Goal: Task Accomplishment & Management: Manage account settings

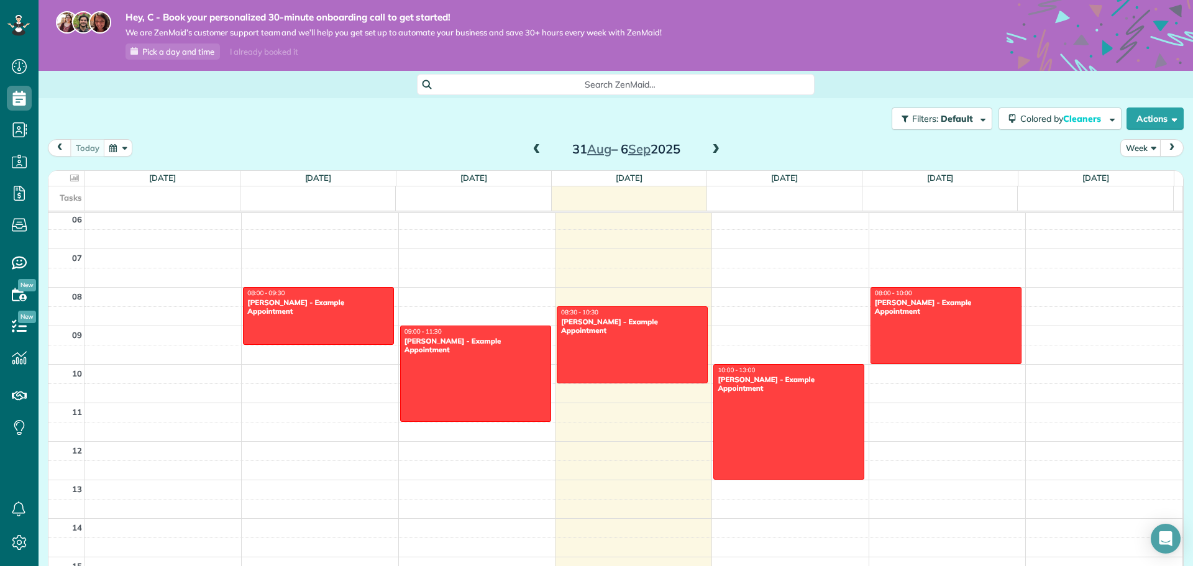
scroll to position [186, 0]
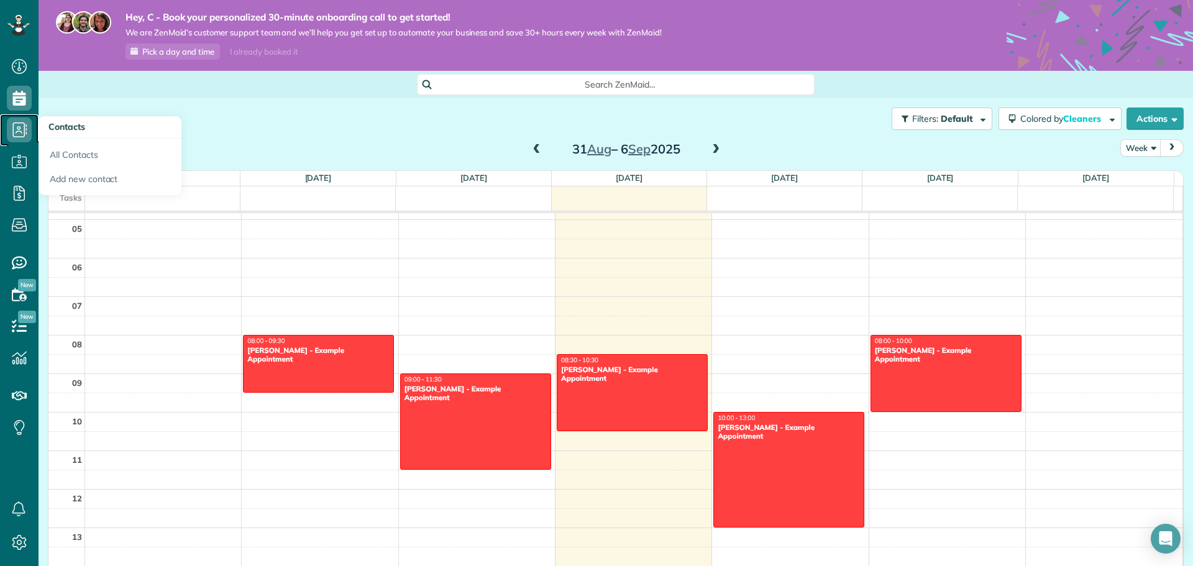
click at [11, 133] on icon at bounding box center [19, 129] width 25 height 25
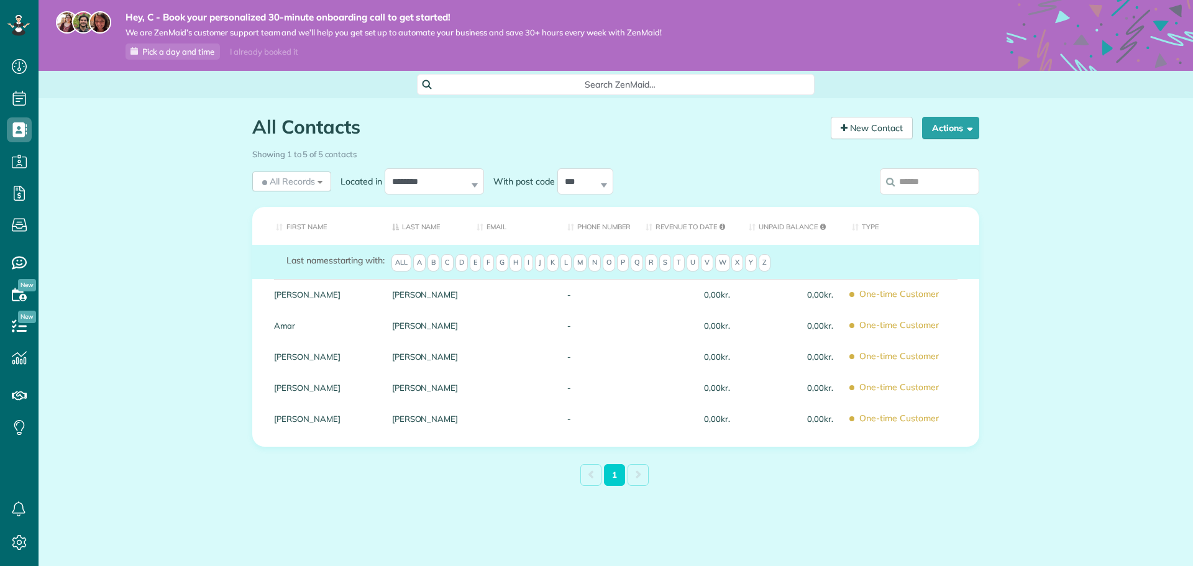
scroll to position [6, 6]
click at [144, 311] on div "All Contacts Contacts in ZenMaid [2 min] New Contact Actions New Contact Export…" at bounding box center [616, 331] width 1155 height 467
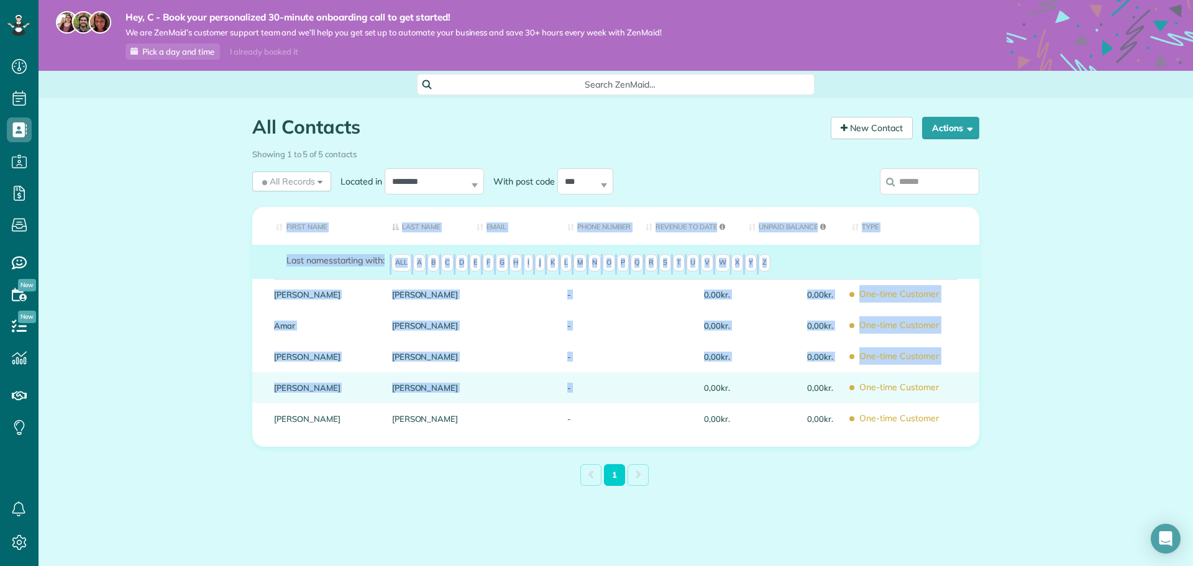
drag, startPoint x: 216, startPoint y: 283, endPoint x: 655, endPoint y: 401, distance: 454.5
click at [650, 396] on div "All Contacts Contacts in ZenMaid [2 min] New Contact Actions New Contact Export…" at bounding box center [616, 331] width 1155 height 467
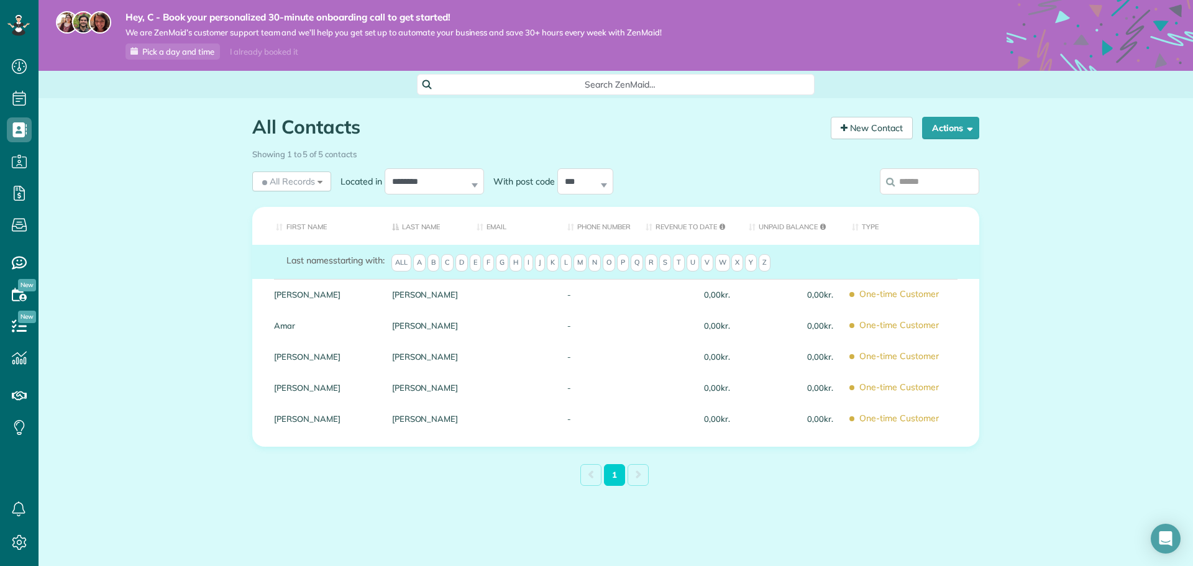
drag, startPoint x: 748, startPoint y: 492, endPoint x: 761, endPoint y: 492, distance: 13.1
click at [755, 492] on div "All Contacts Contacts in ZenMaid [2 min] New Contact Actions New Contact Export…" at bounding box center [616, 331] width 746 height 467
click at [467, 262] on span "D" at bounding box center [462, 262] width 12 height 17
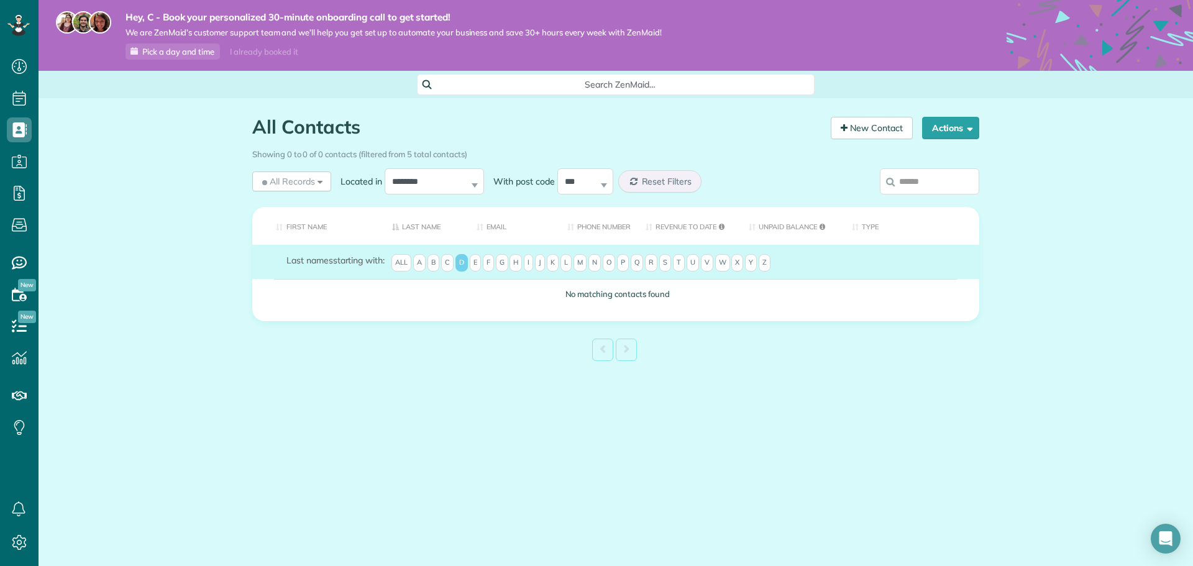
click at [405, 269] on span "All" at bounding box center [402, 262] width 20 height 17
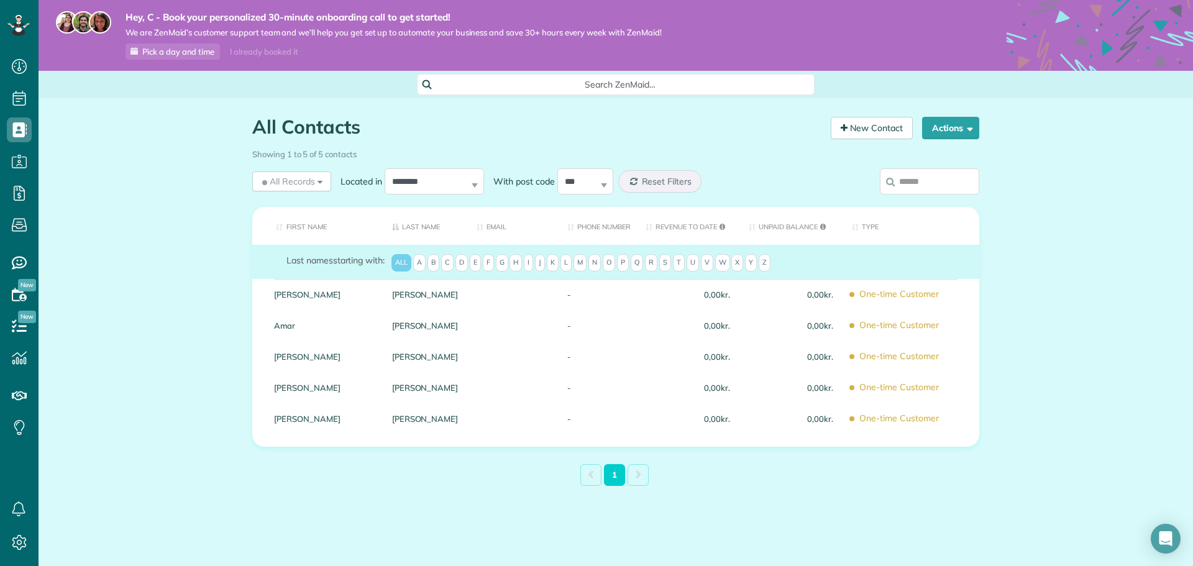
click at [466, 260] on span "D" at bounding box center [462, 262] width 12 height 17
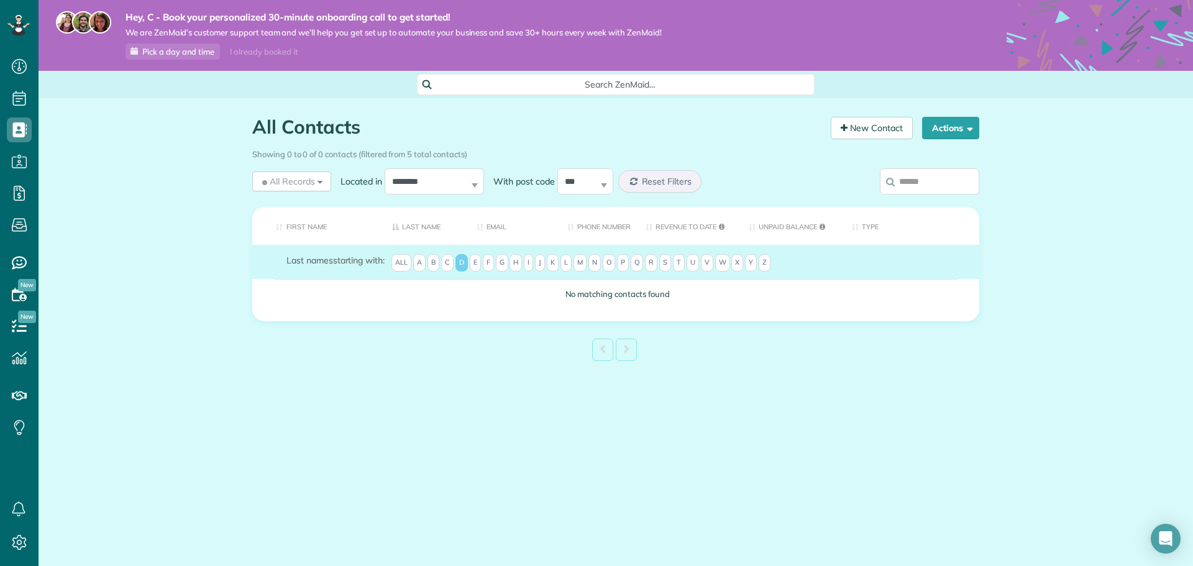
click at [402, 264] on span "All" at bounding box center [402, 262] width 20 height 17
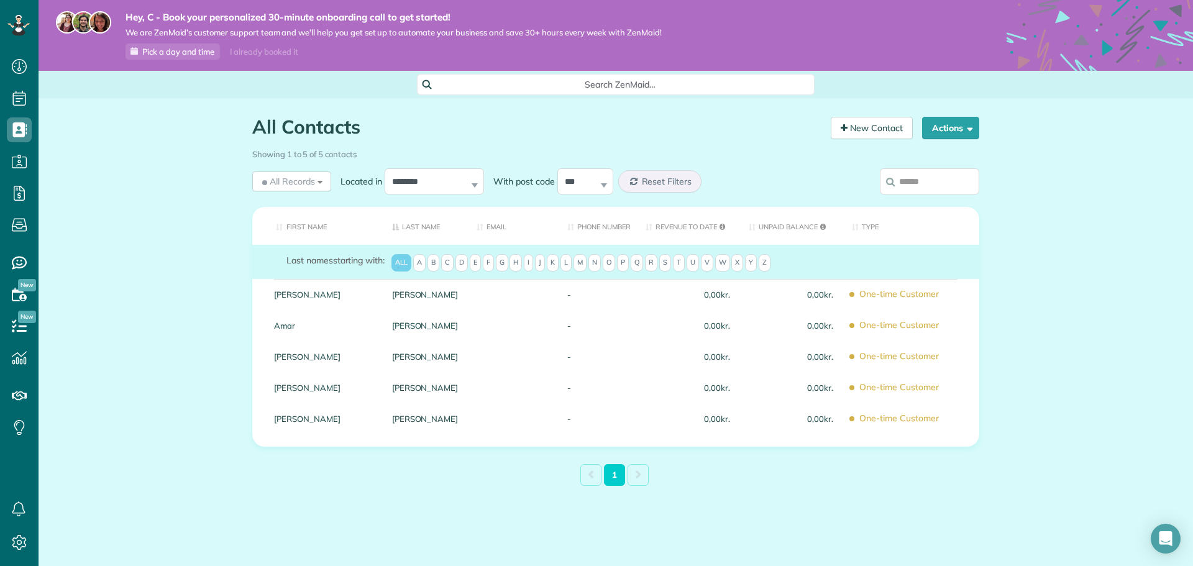
click at [665, 264] on span "S" at bounding box center [666, 262] width 12 height 17
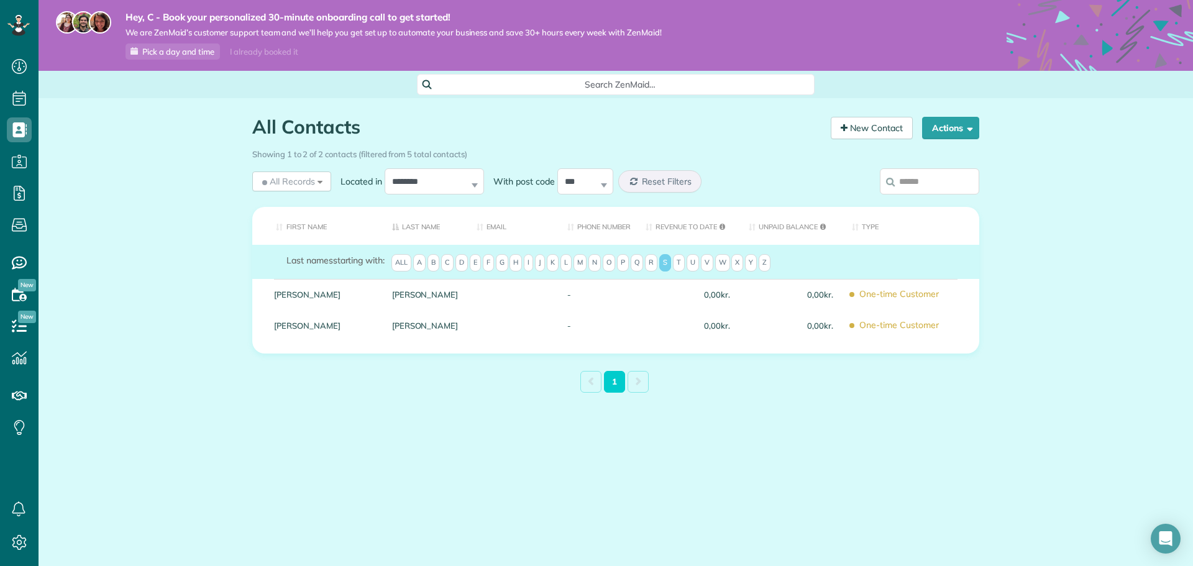
click at [410, 259] on span "All" at bounding box center [402, 262] width 20 height 17
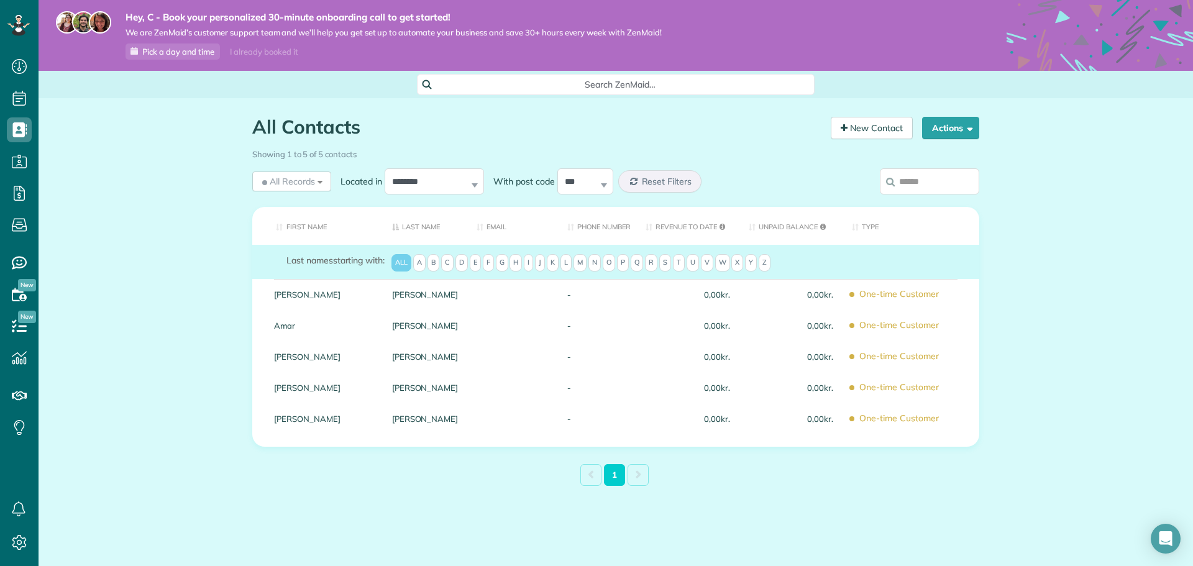
click at [310, 224] on th "First Name" at bounding box center [317, 226] width 131 height 38
click at [418, 226] on th "Last Name" at bounding box center [425, 226] width 85 height 38
click at [502, 228] on th "Email" at bounding box center [512, 226] width 91 height 38
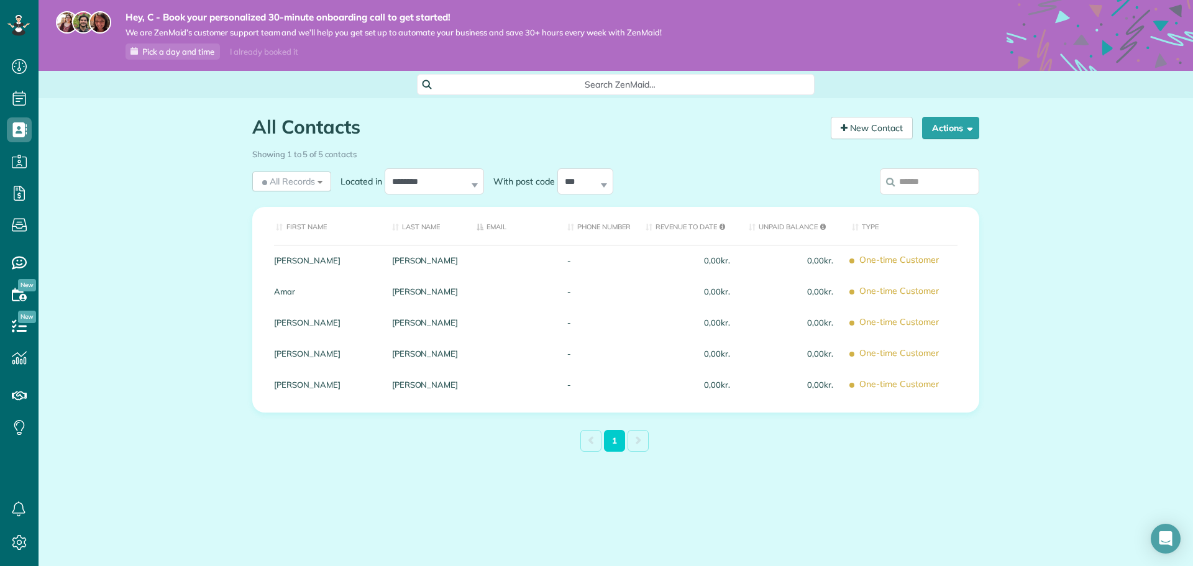
click at [581, 219] on th "Phone number" at bounding box center [597, 226] width 78 height 38
click at [671, 227] on th "Revenue to Date" at bounding box center [688, 226] width 103 height 38
click at [781, 220] on th "Unpaid Balance" at bounding box center [791, 226] width 103 height 38
click at [285, 223] on th "First Name" at bounding box center [317, 226] width 131 height 38
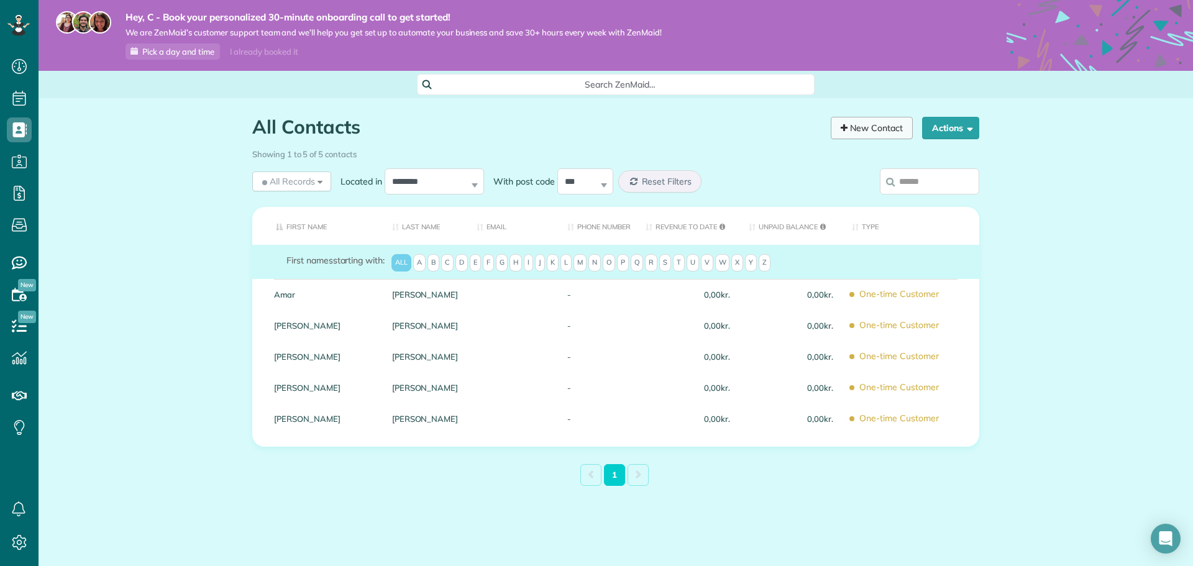
click at [850, 127] on link "New Contact" at bounding box center [872, 128] width 82 height 22
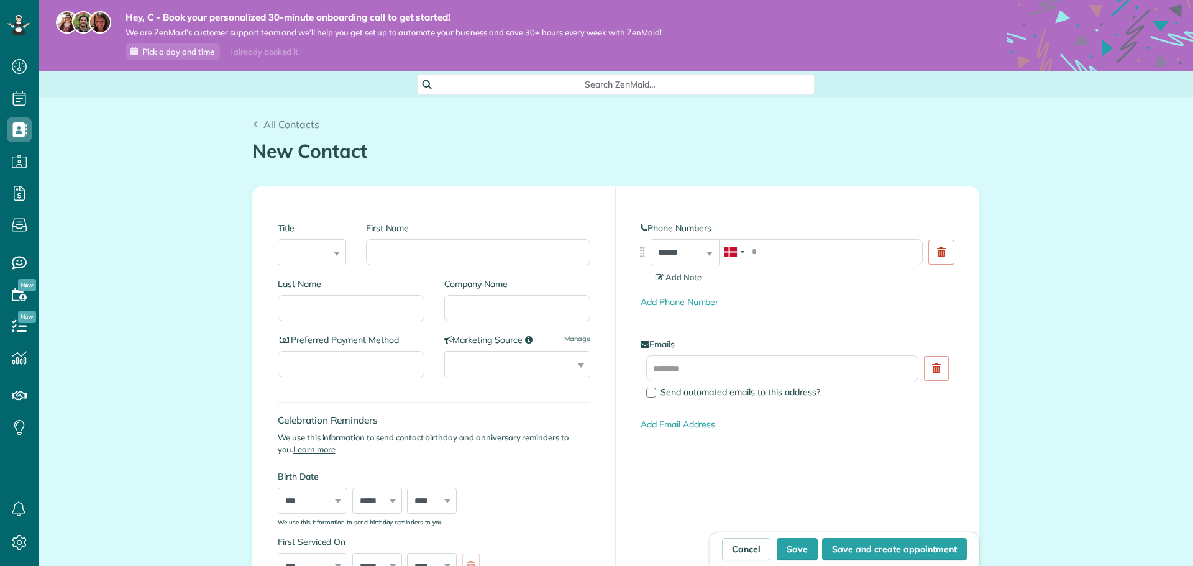
scroll to position [6, 6]
drag, startPoint x: 370, startPoint y: 208, endPoint x: 379, endPoint y: 211, distance: 8.7
click at [373, 208] on div "**********" at bounding box center [434, 401] width 363 height 429
click at [424, 259] on input "First Name" at bounding box center [478, 252] width 224 height 26
click at [362, 313] on input "Last Name" at bounding box center [351, 308] width 147 height 26
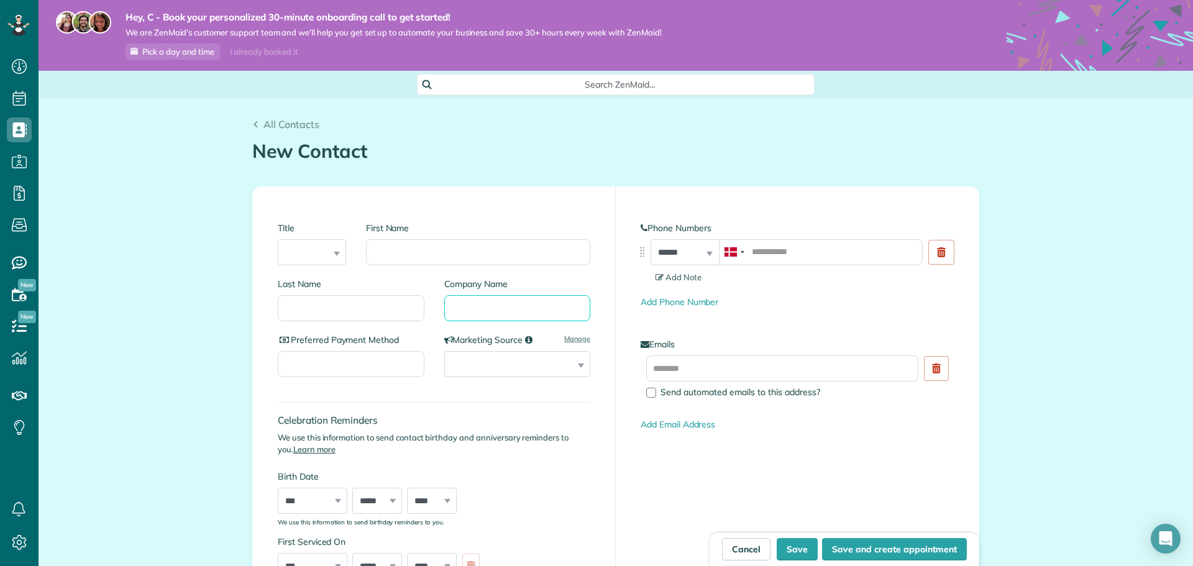
click at [492, 298] on input "Company Name" at bounding box center [517, 308] width 147 height 26
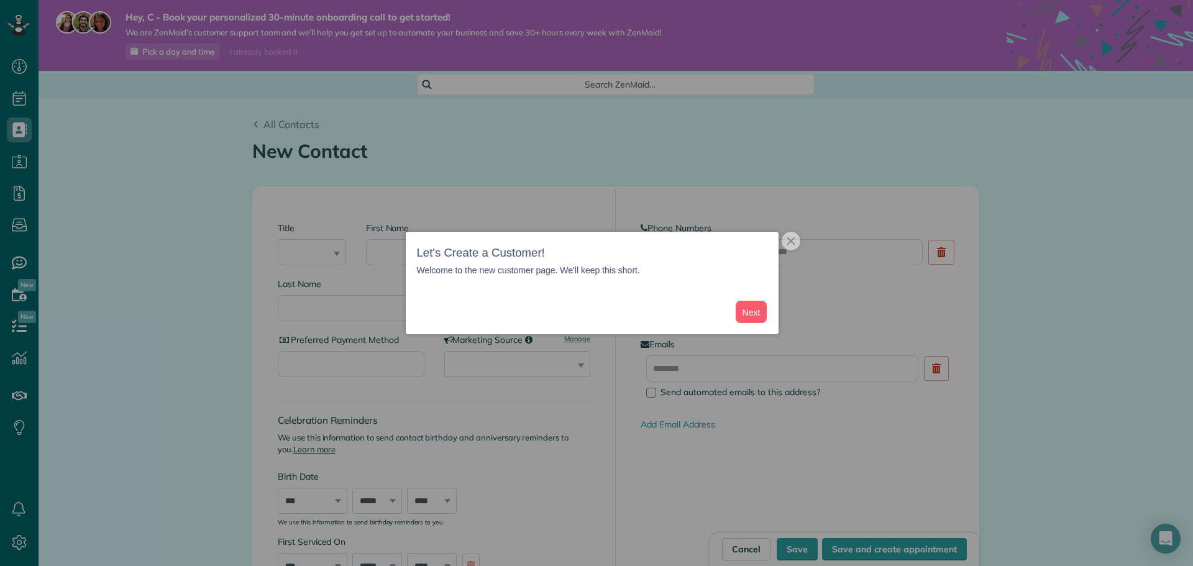
scroll to position [124, 0]
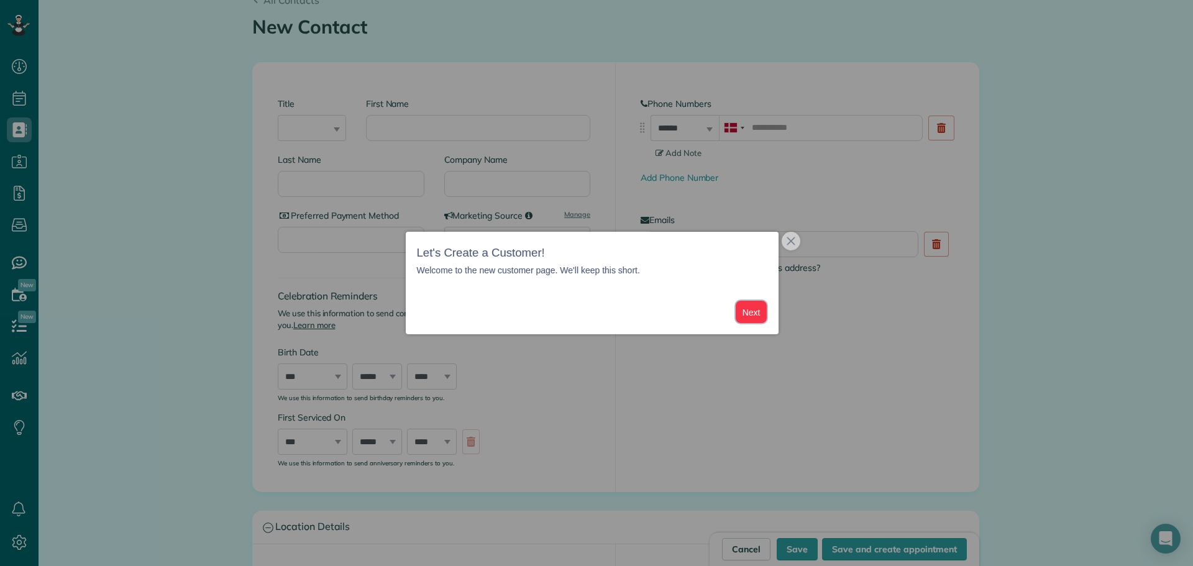
click at [738, 317] on button "Next" at bounding box center [752, 312] width 32 height 23
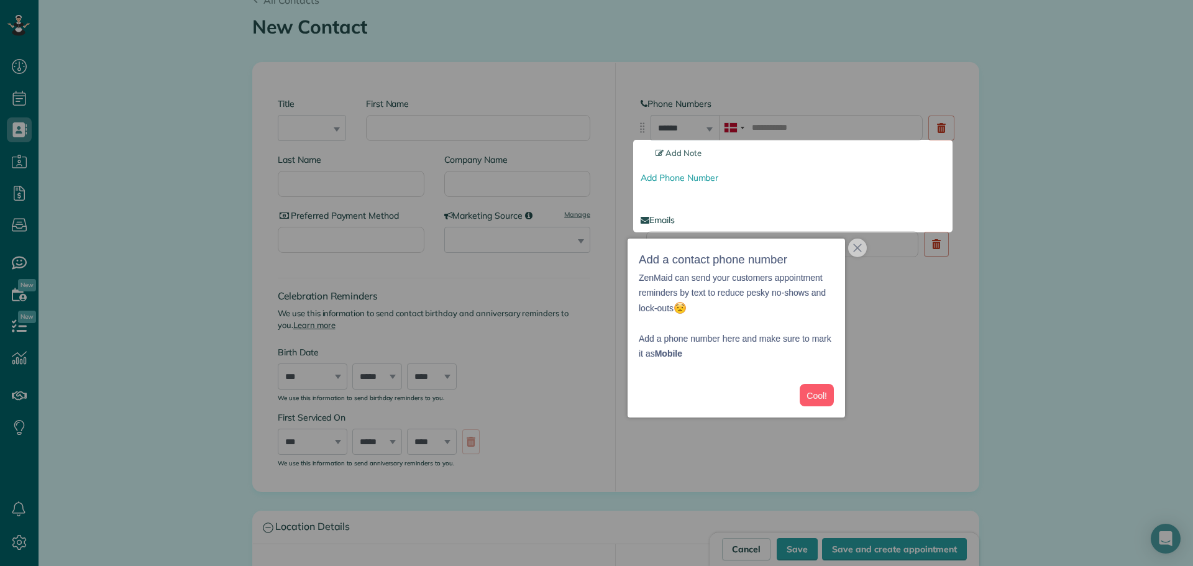
scroll to position [0, 0]
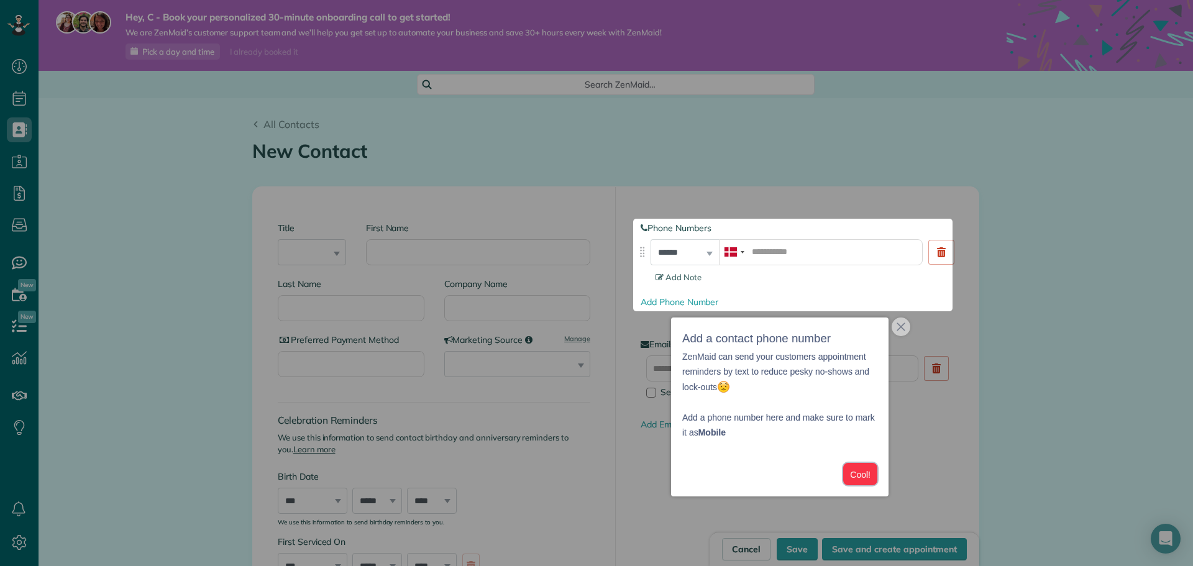
click at [847, 468] on button "Cool!" at bounding box center [861, 474] width 34 height 23
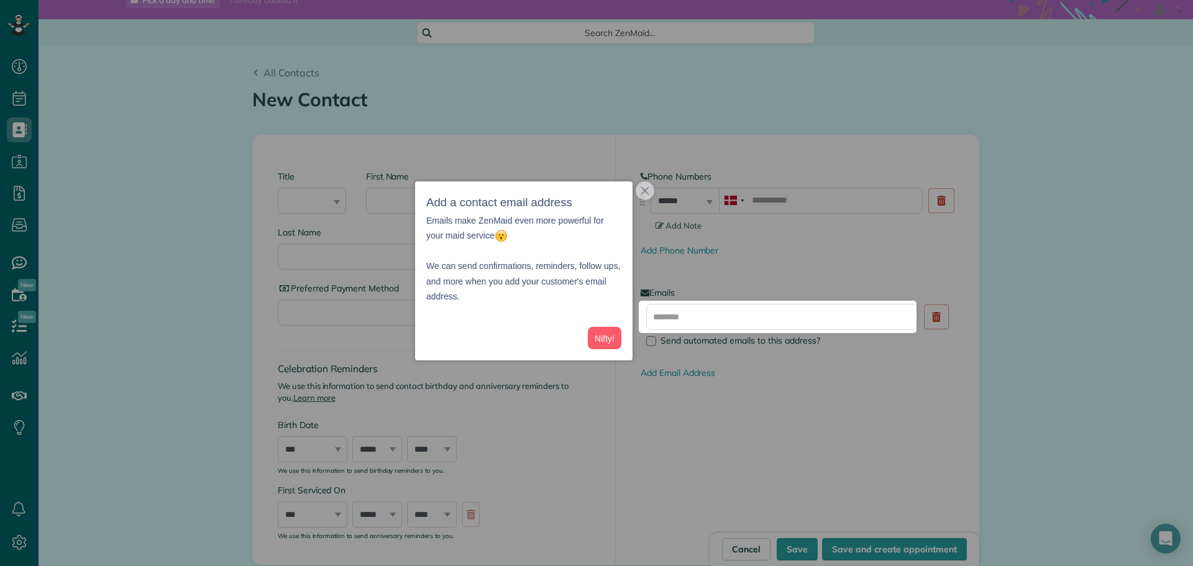
scroll to position [86, 0]
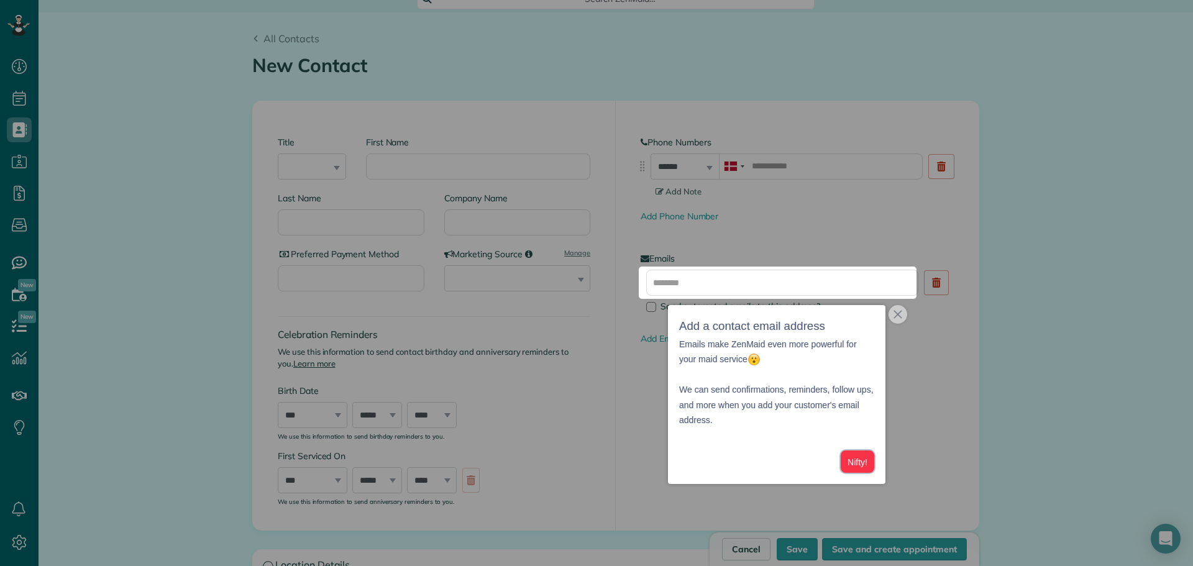
click at [861, 459] on button "Nifty!" at bounding box center [858, 462] width 34 height 23
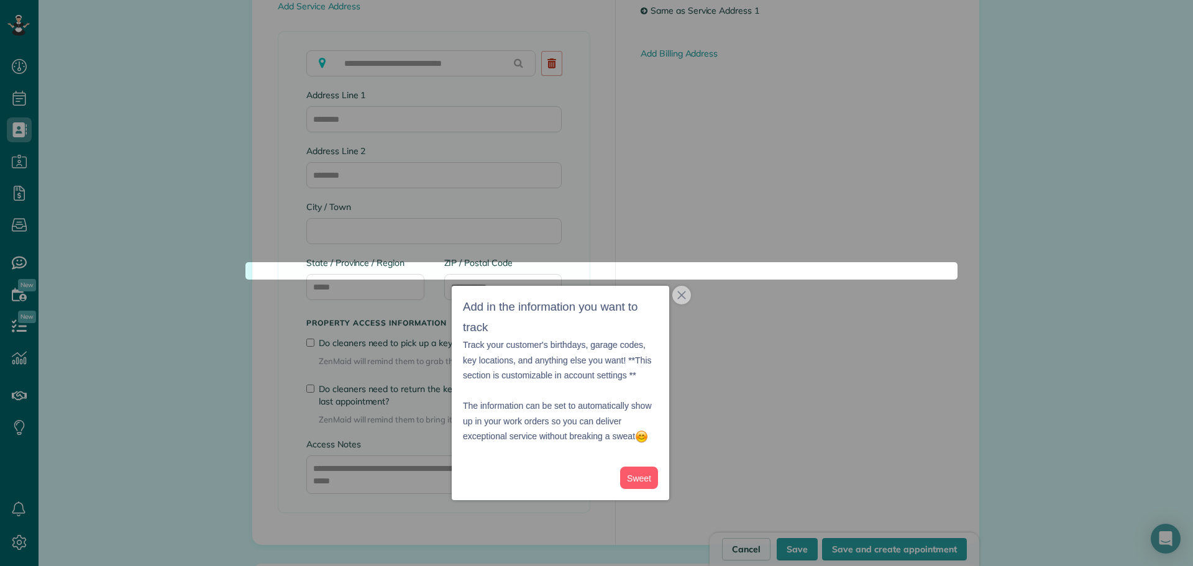
scroll to position [1002, 0]
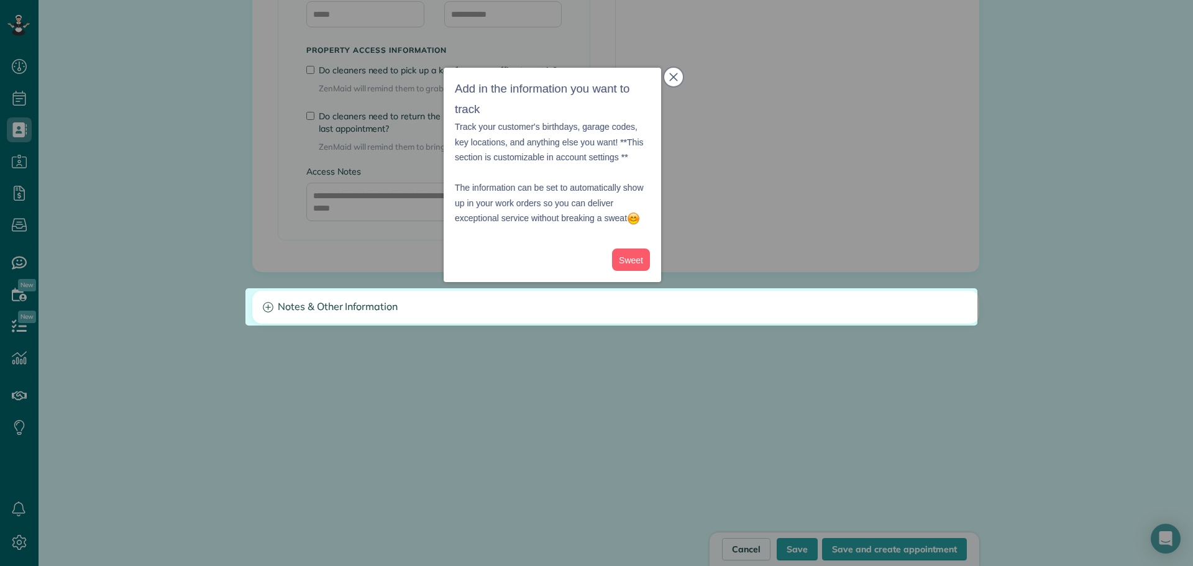
click at [676, 78] on icon "close," at bounding box center [673, 77] width 9 height 9
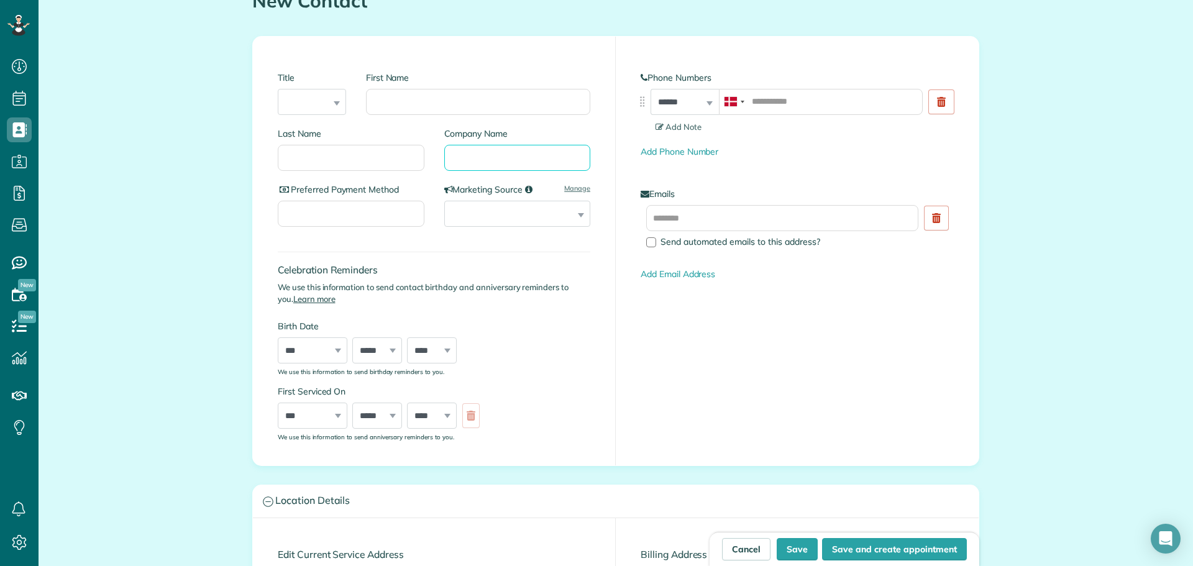
scroll to position [70, 0]
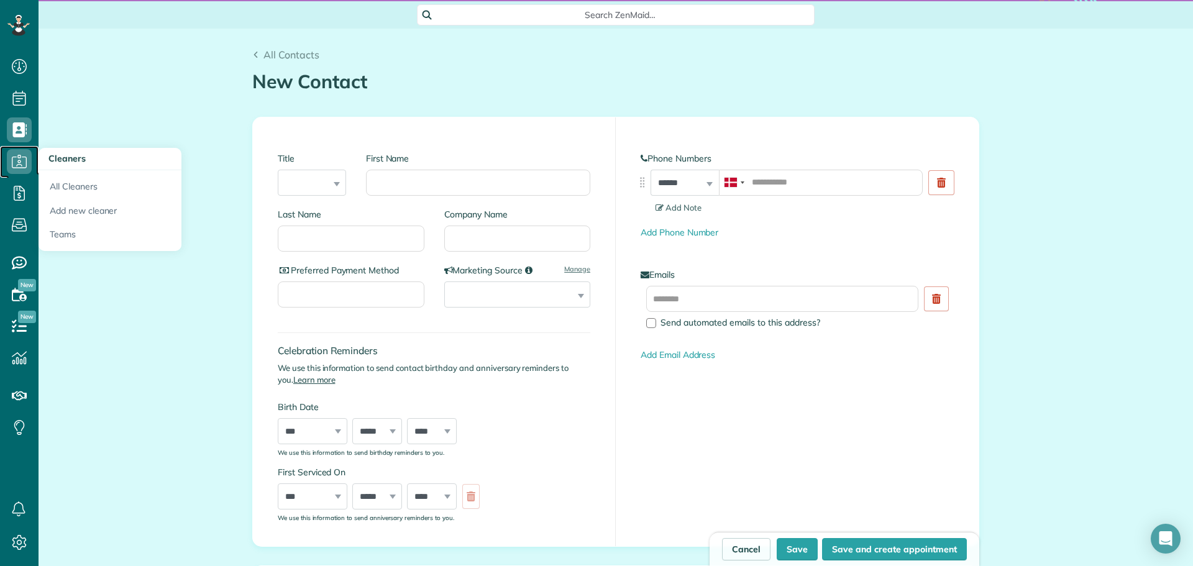
click at [29, 174] on span "Cleaners" at bounding box center [19, 174] width 25 height 1
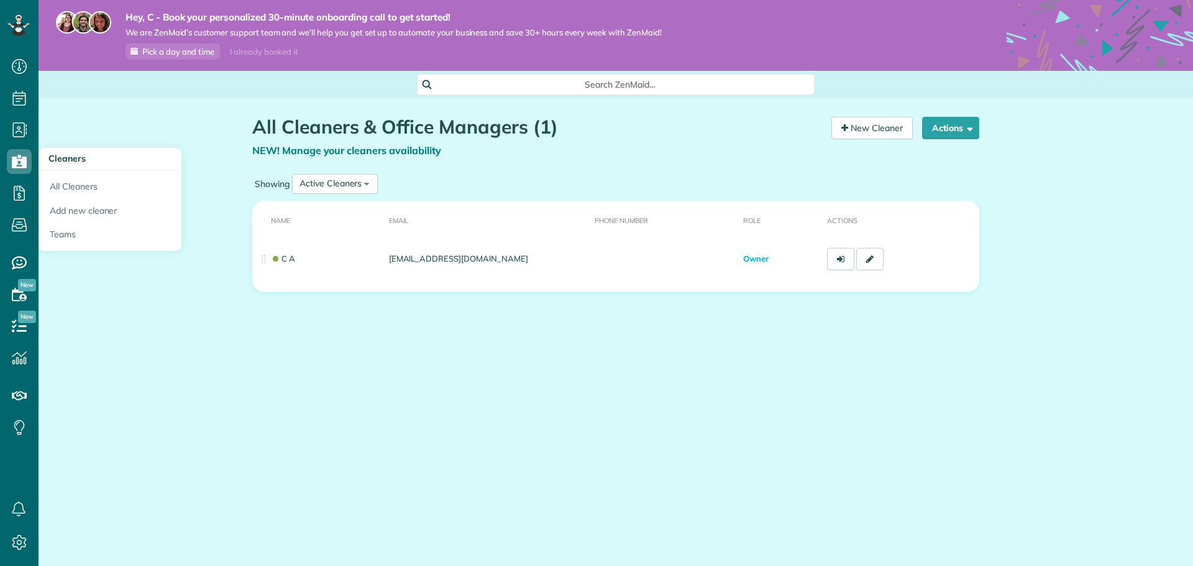
scroll to position [6, 6]
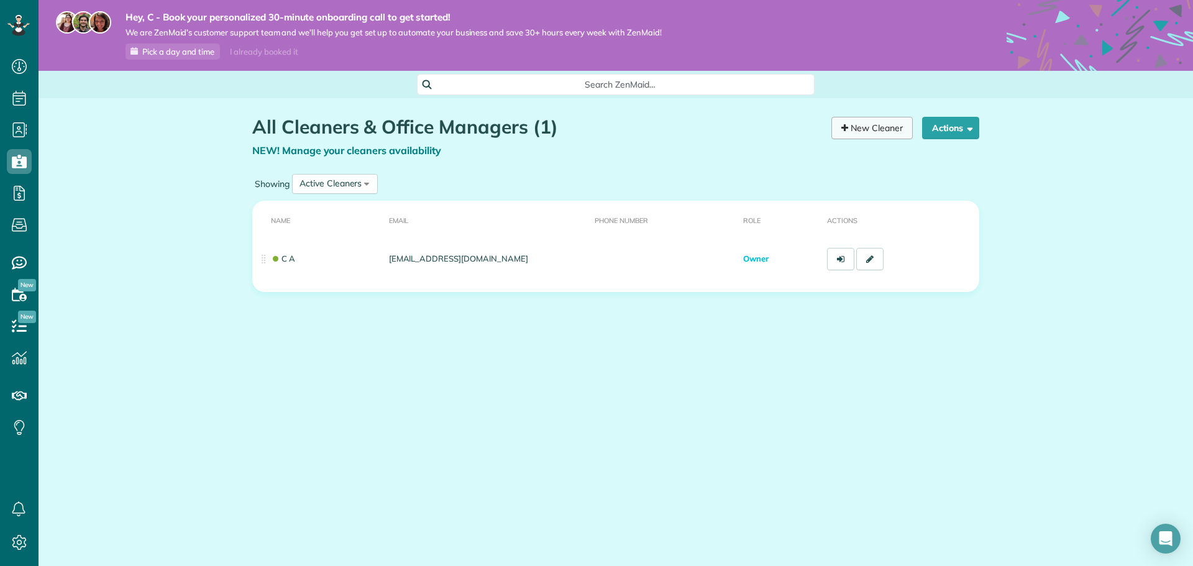
click at [895, 126] on link "New Cleaner" at bounding box center [872, 128] width 81 height 22
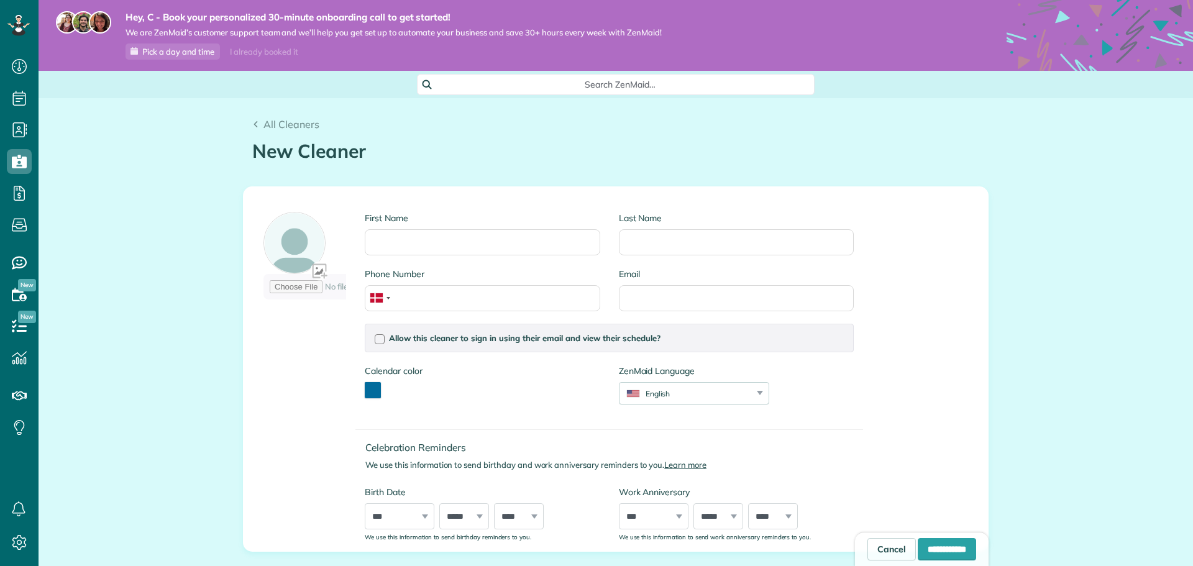
scroll to position [124, 0]
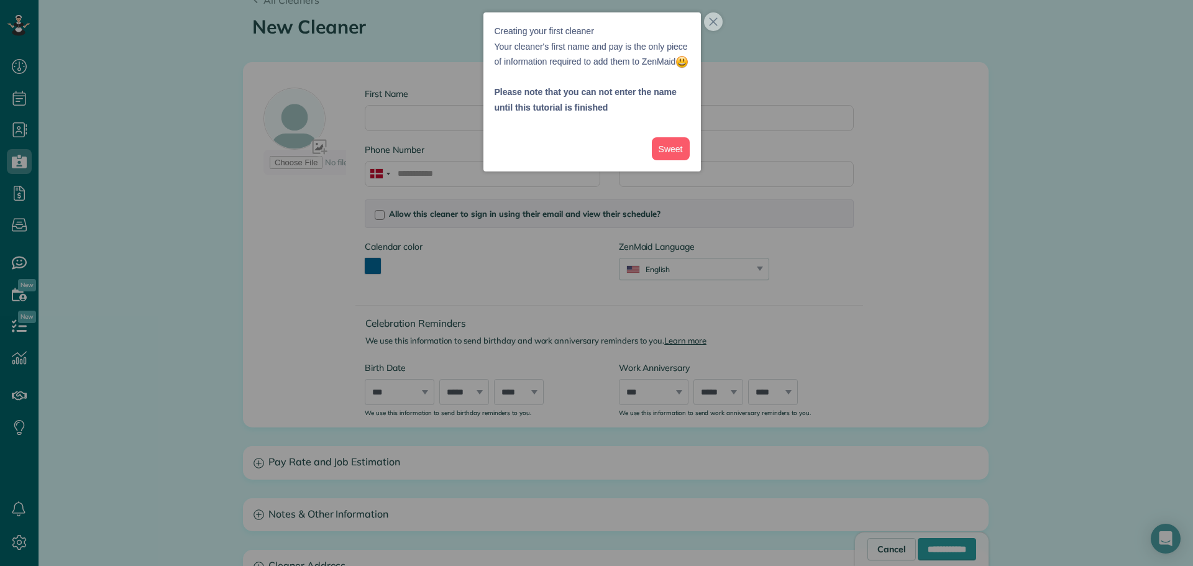
click at [713, 12] on div at bounding box center [596, 283] width 1193 height 566
click at [703, 30] on div at bounding box center [596, 283] width 1193 height 566
click at [704, 25] on div at bounding box center [596, 283] width 1193 height 566
click at [709, 18] on icon "close," at bounding box center [713, 21] width 8 height 8
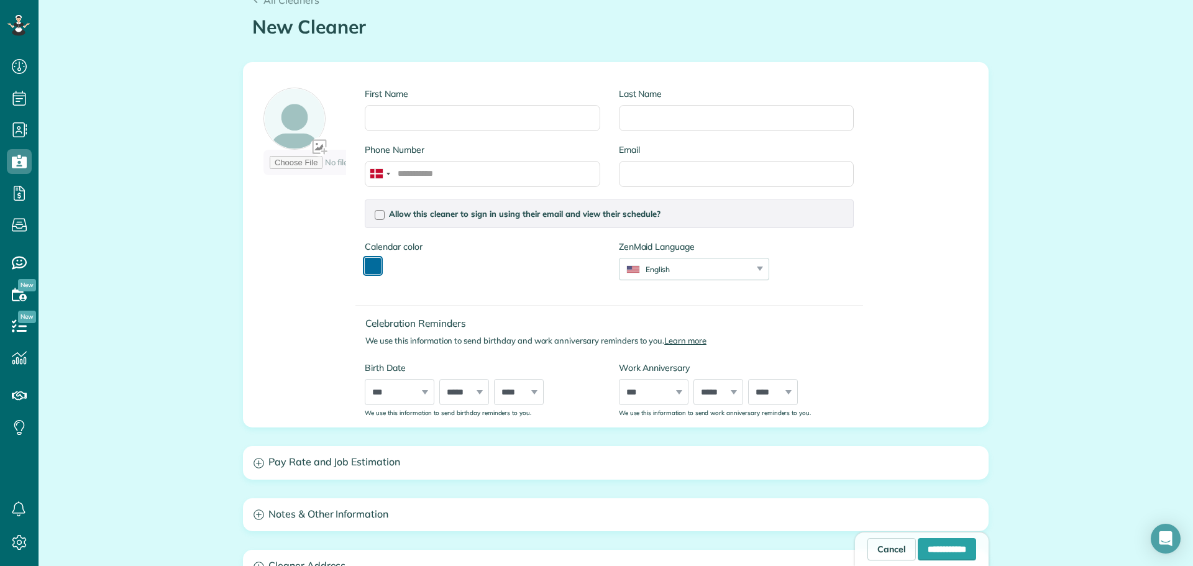
click at [367, 267] on button "toggle color picker dialog" at bounding box center [373, 266] width 16 height 16
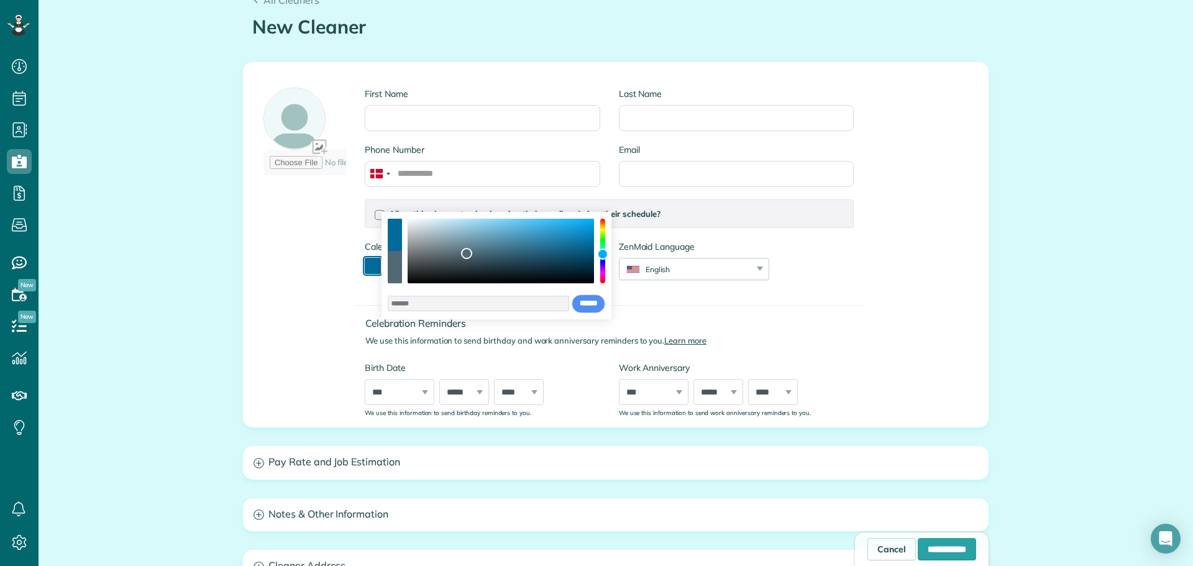
click at [467, 254] on div "color picker dialog" at bounding box center [501, 251] width 186 height 65
type input "*******"
click at [541, 248] on div "color picker dialog" at bounding box center [501, 251] width 186 height 65
click at [615, 231] on div "Allow this cleaner to sign in using their email and view their schedule? Passwo…" at bounding box center [610, 220] width 508 height 41
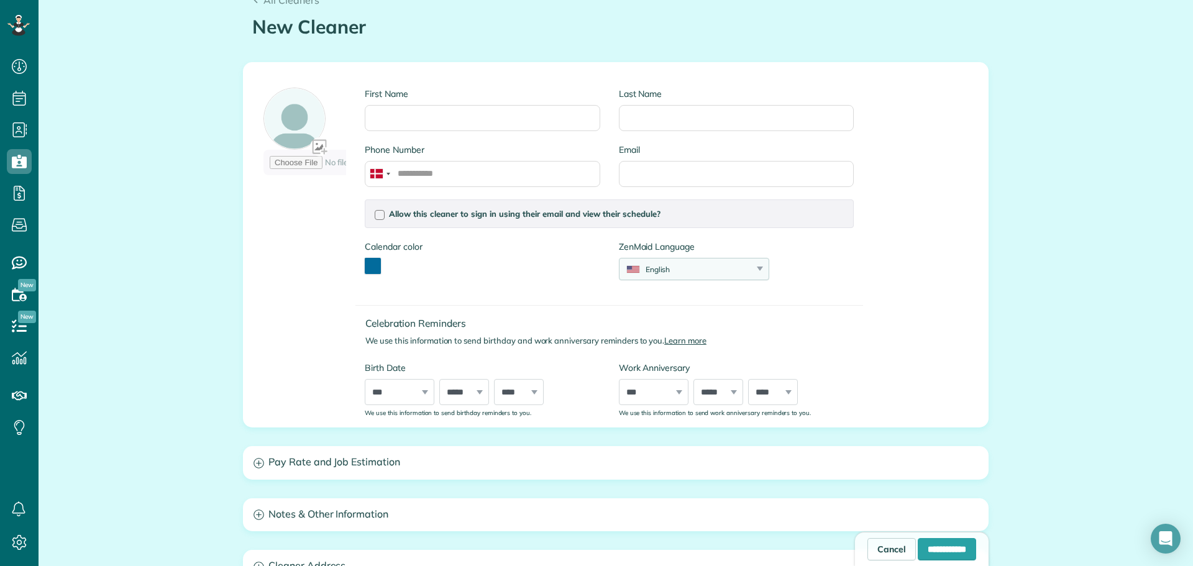
click at [659, 274] on div "English" at bounding box center [687, 269] width 134 height 11
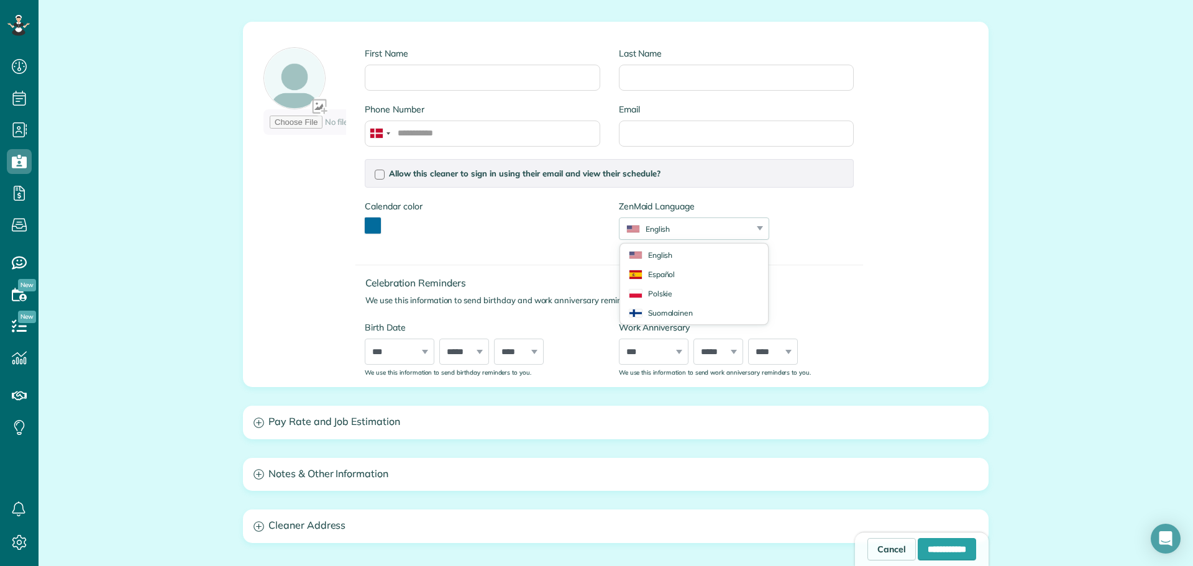
scroll to position [186, 0]
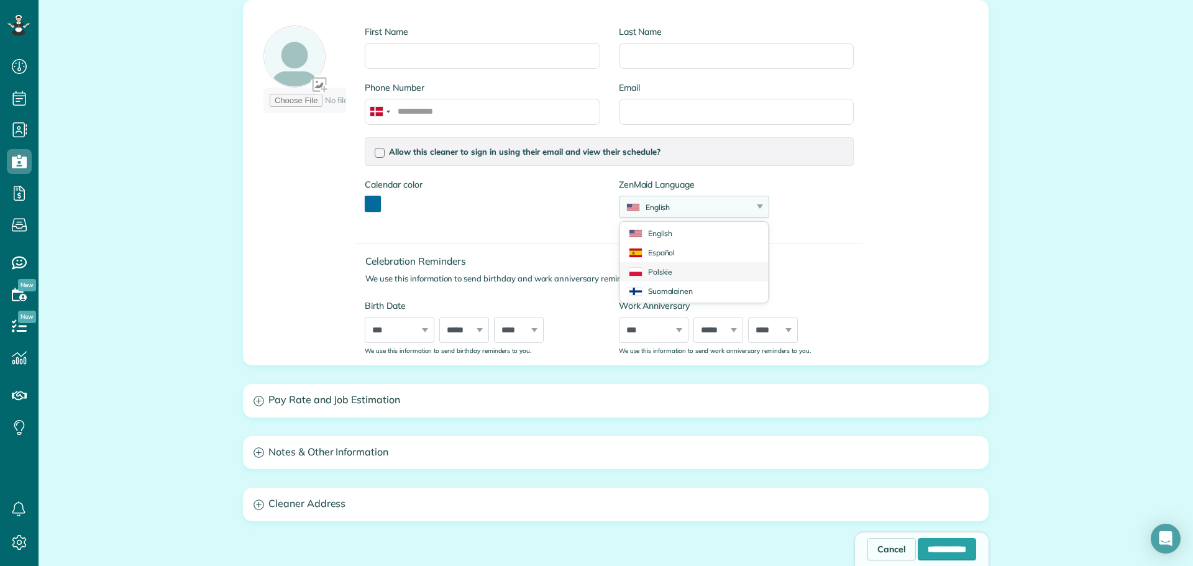
click at [706, 280] on li "Polskie" at bounding box center [694, 271] width 148 height 19
click at [806, 249] on div "Celebration Reminders We use this information to send birthday and work anniver…" at bounding box center [610, 293] width 508 height 124
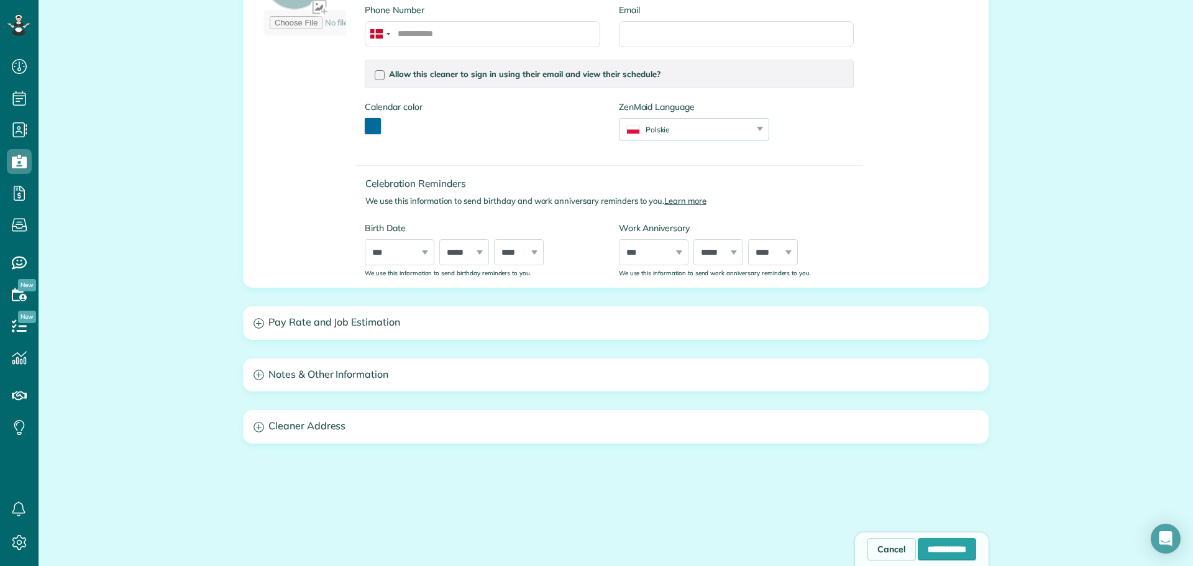
scroll to position [310, 0]
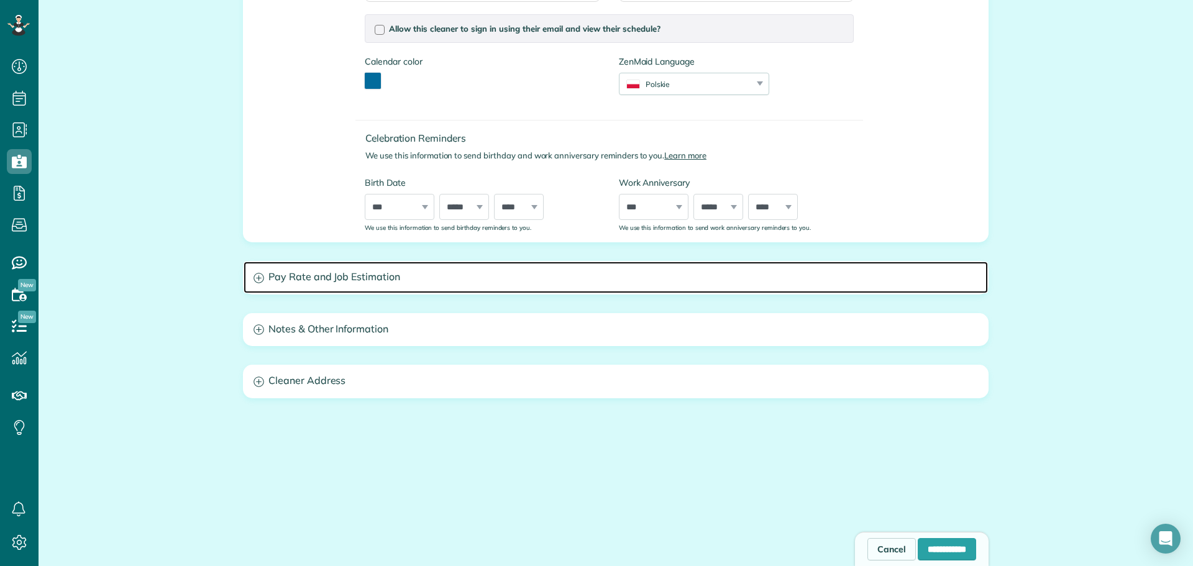
click at [410, 285] on h3 "Pay Rate and Job Estimation" at bounding box center [616, 278] width 745 height 32
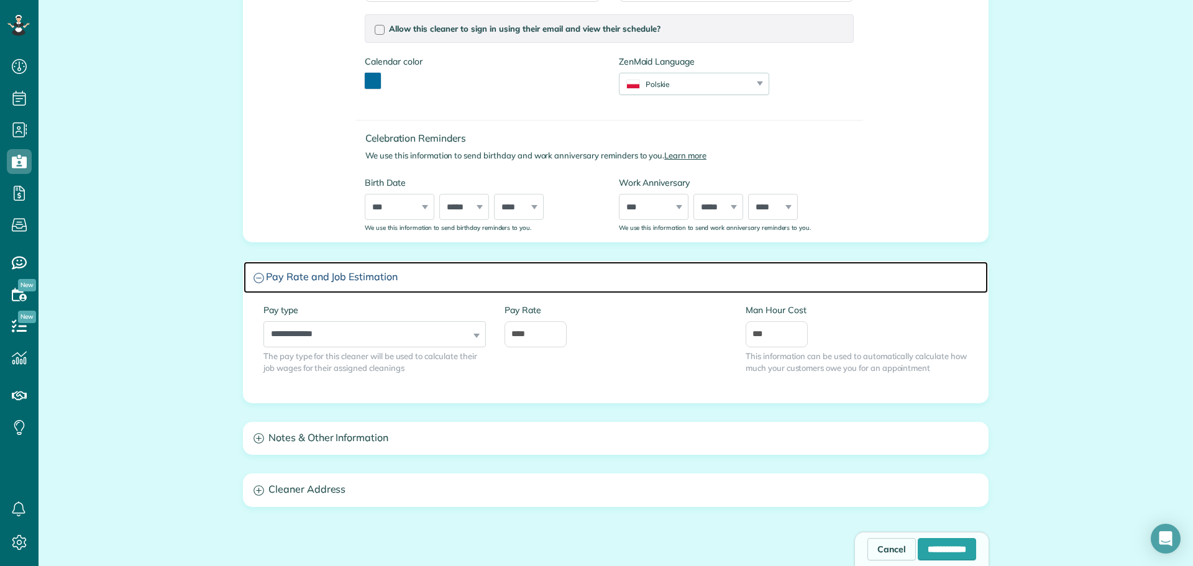
scroll to position [372, 0]
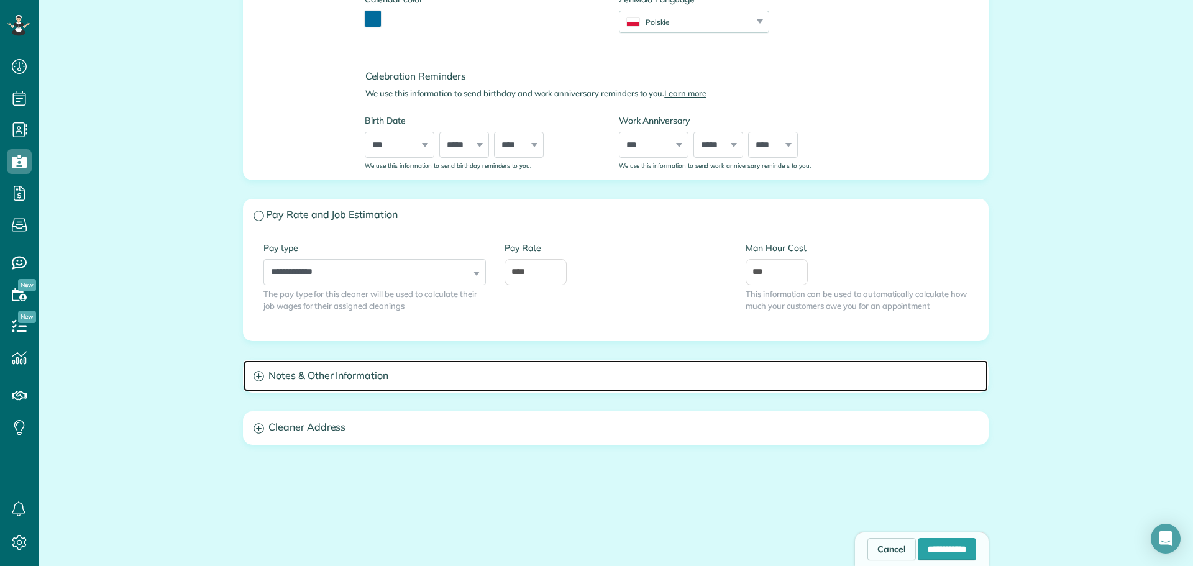
drag, startPoint x: 389, startPoint y: 376, endPoint x: 407, endPoint y: 376, distance: 18.0
click at [390, 376] on h3 "Notes & Other Information" at bounding box center [616, 377] width 745 height 32
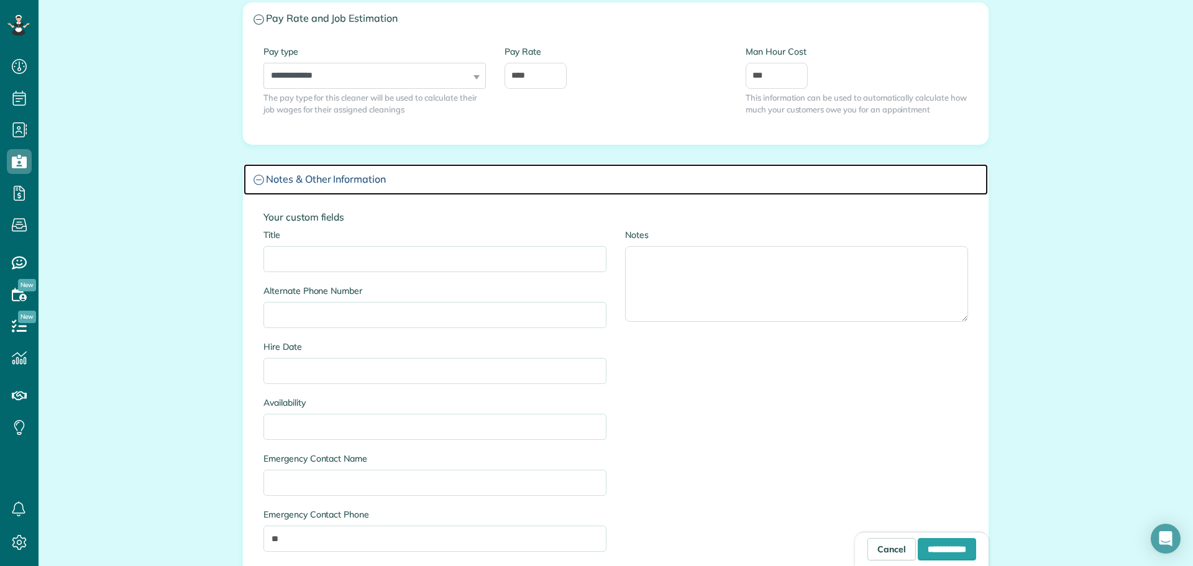
scroll to position [683, 0]
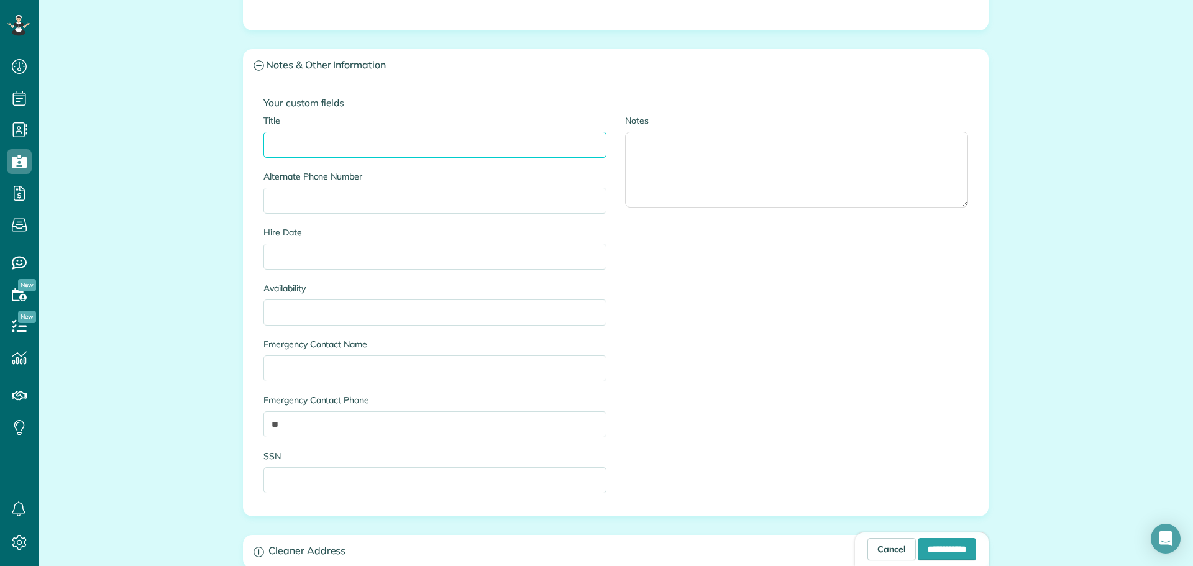
click at [317, 147] on input "Title" at bounding box center [435, 145] width 343 height 26
click at [333, 200] on input "Alternate Phone Number" at bounding box center [435, 201] width 343 height 26
click at [300, 479] on input "SSN" at bounding box center [435, 480] width 343 height 26
drag, startPoint x: 283, startPoint y: 455, endPoint x: 253, endPoint y: 453, distance: 30.5
click at [254, 453] on div "Title Alternate Phone Number Hire Date Availability Emergency Contact Name Emer…" at bounding box center [435, 310] width 362 height 392
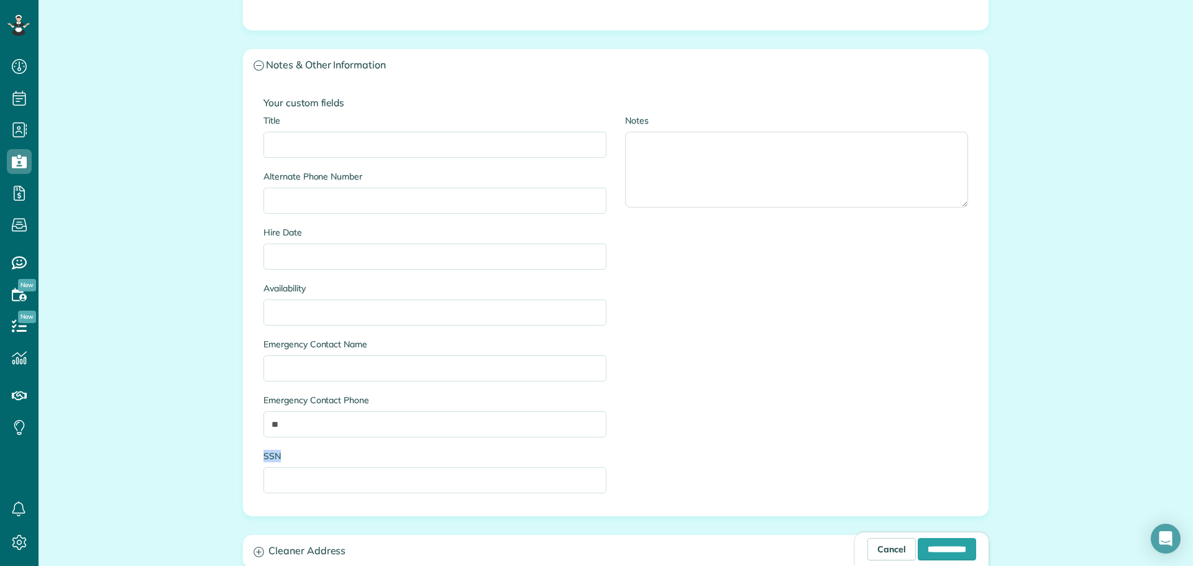
copy label "SSN"
click at [731, 318] on div "Title Alternate Phone Number Hire Date Availability Emergency Contact Name Emer…" at bounding box center [616, 310] width 724 height 392
click at [703, 338] on div "Title Alternate Phone Number Hire Date Availability Emergency Contact Name Emer…" at bounding box center [616, 310] width 724 height 392
click at [711, 322] on div "Title Alternate Phone Number Hire Date Availability Emergency Contact Name Emer…" at bounding box center [616, 310] width 724 height 392
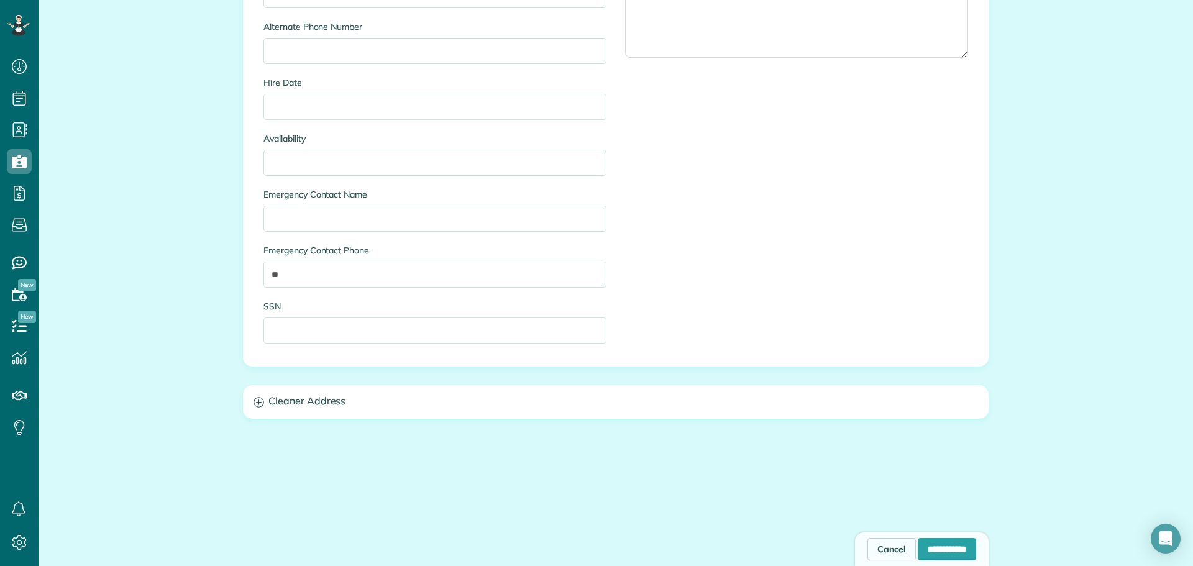
scroll to position [853, 0]
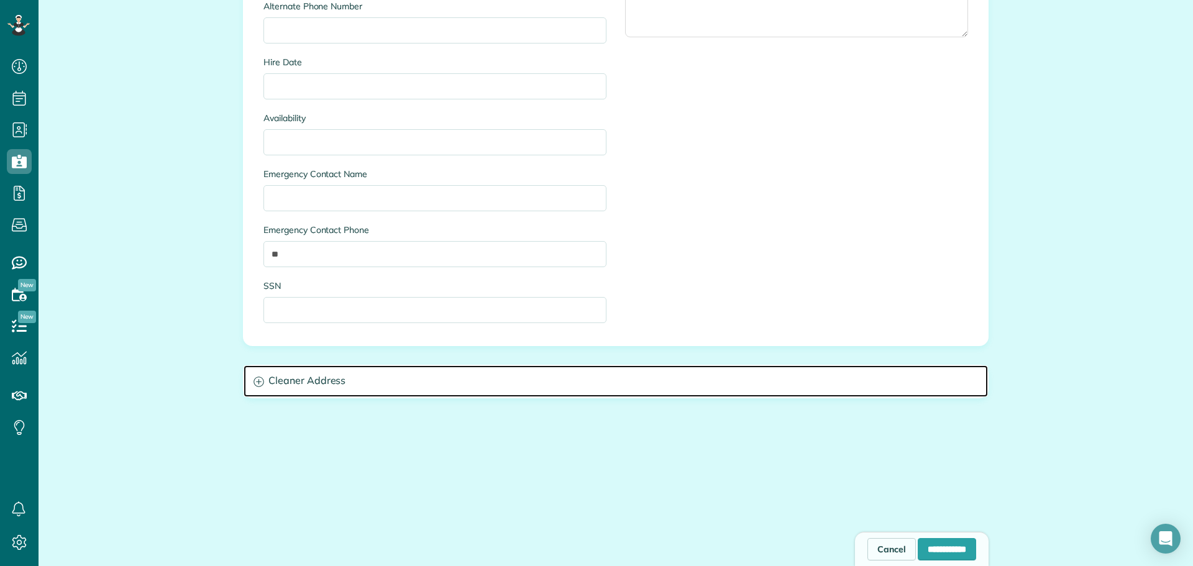
click at [605, 375] on h3 "Cleaner Address" at bounding box center [616, 382] width 745 height 32
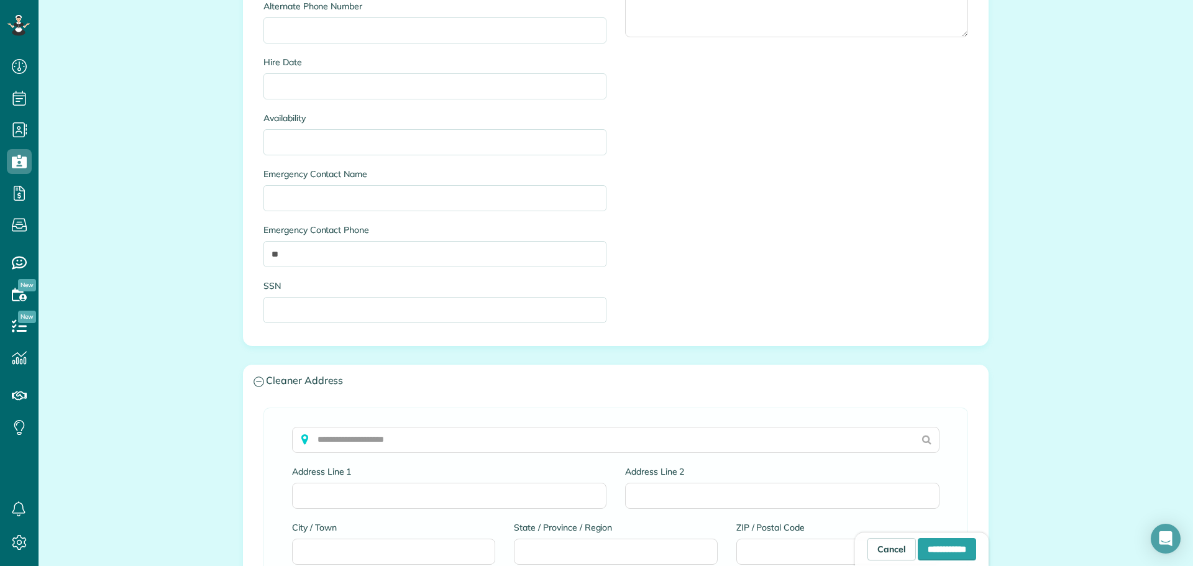
click at [135, 267] on div "All Cleaners New Cleaner Creating a New Employee [4 min] First Name Last Name P…" at bounding box center [616, 5] width 1155 height 1520
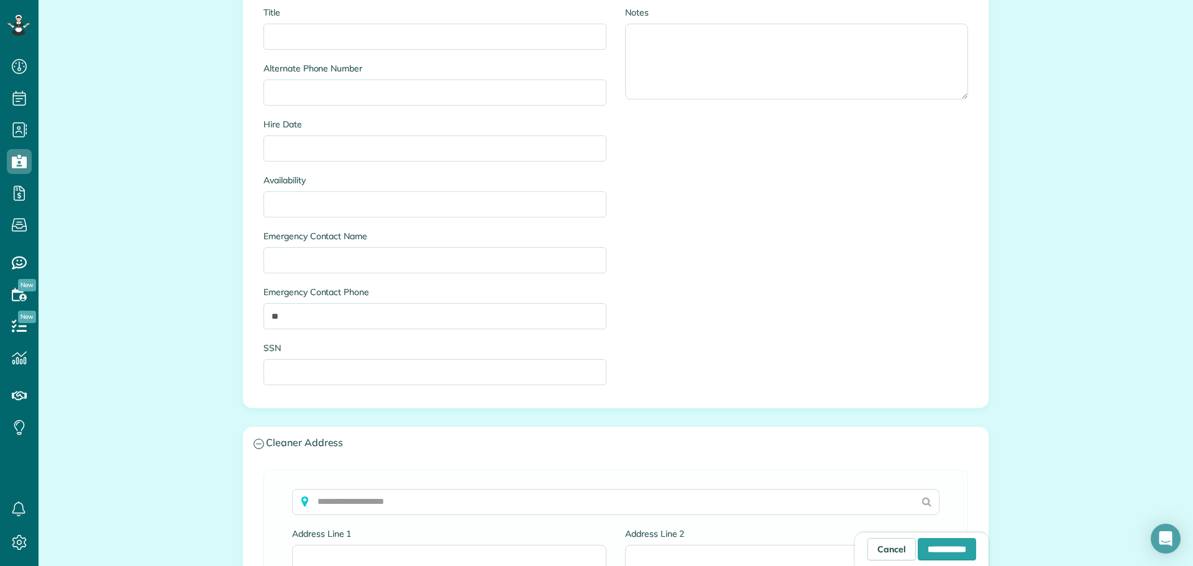
scroll to position [729, 0]
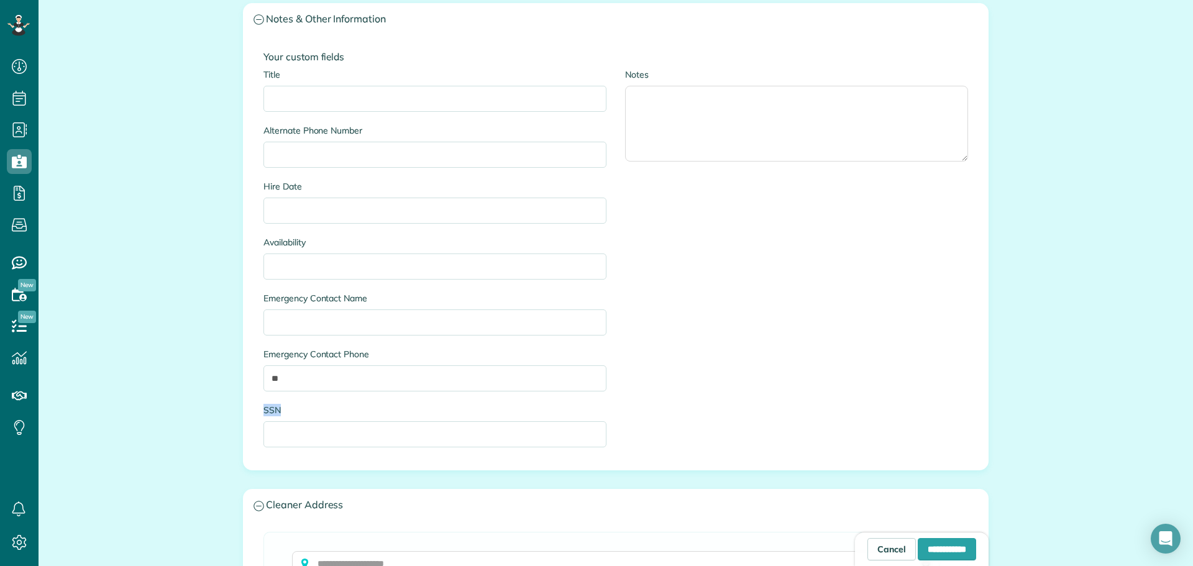
drag, startPoint x: 255, startPoint y: 408, endPoint x: 284, endPoint y: 410, distance: 28.7
click at [284, 410] on div "Title Alternate Phone Number Hire Date Availability Emergency Contact Name Emer…" at bounding box center [435, 264] width 362 height 392
click at [203, 397] on div "All Cleaners New Cleaner Creating a New Employee [4 min] First Name Last Name P…" at bounding box center [616, 130] width 1155 height 1520
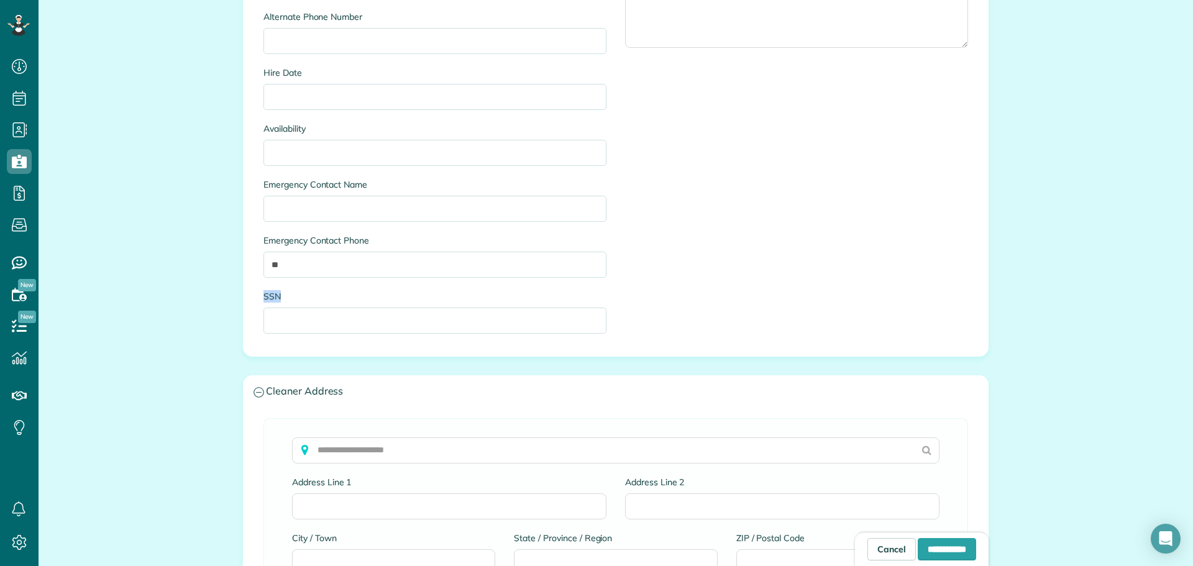
scroll to position [1039, 0]
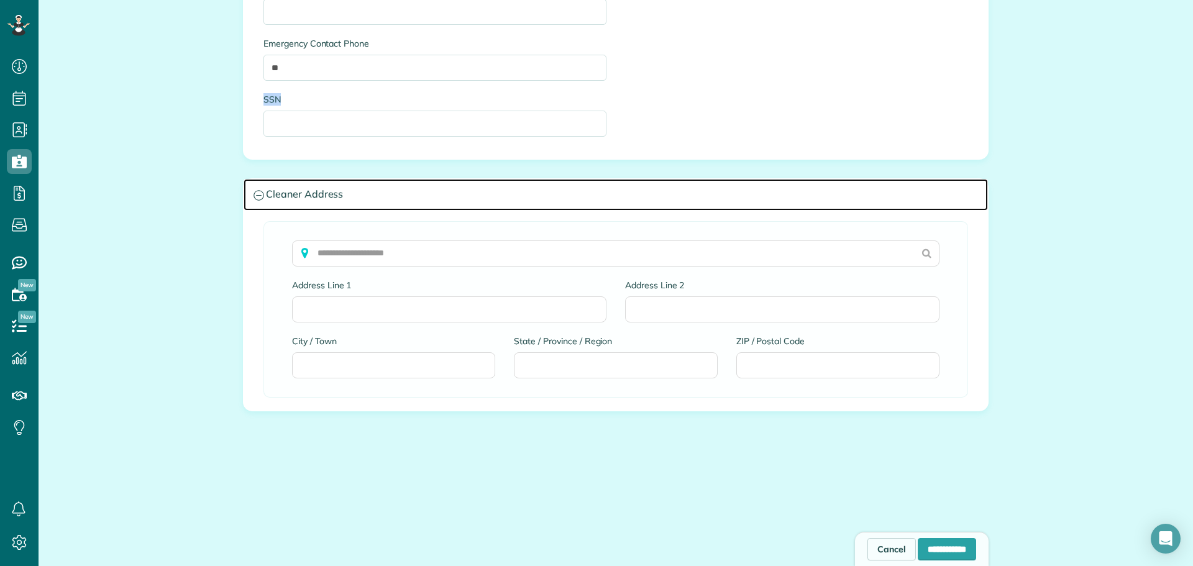
click at [254, 192] on icon at bounding box center [259, 195] width 11 height 11
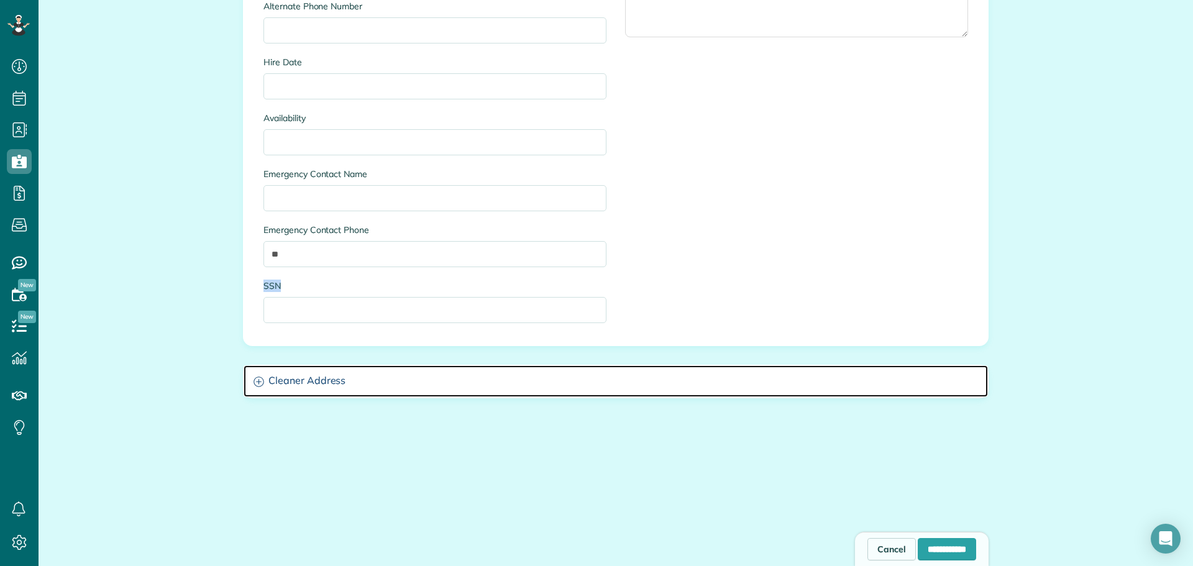
scroll to position [853, 0]
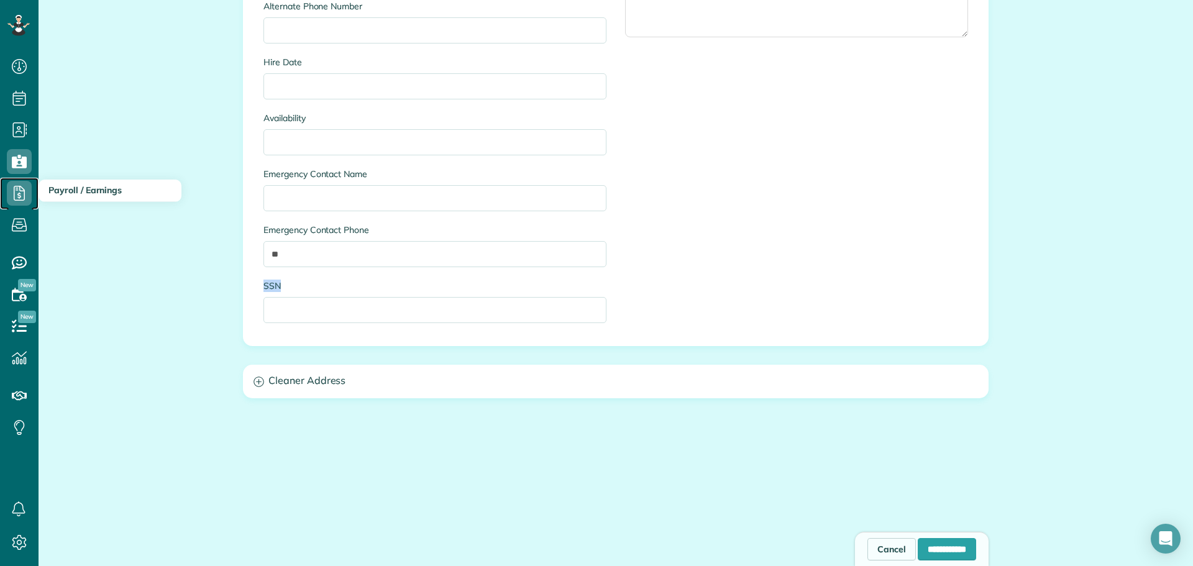
click at [24, 189] on use at bounding box center [19, 193] width 11 height 15
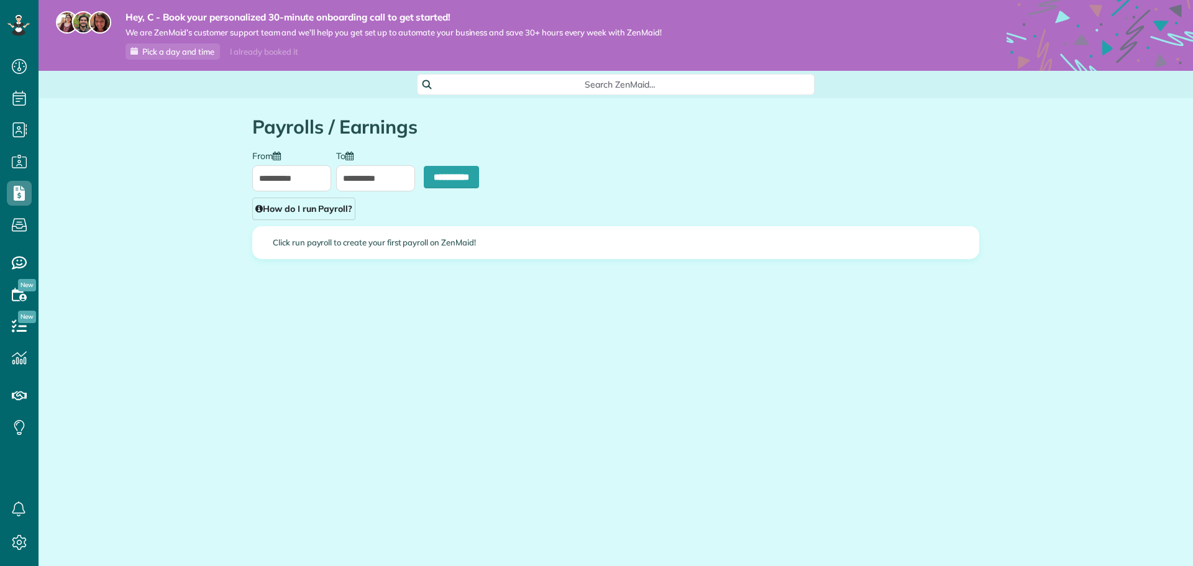
scroll to position [6, 6]
click at [453, 172] on input "**********" at bounding box center [451, 177] width 55 height 22
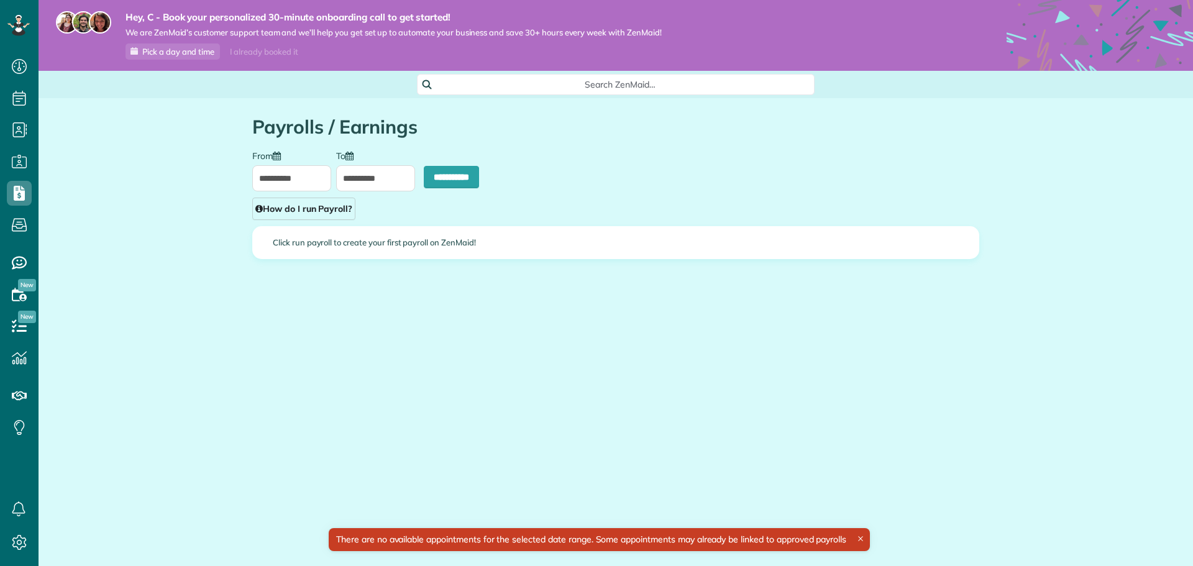
click at [359, 179] on input "**********" at bounding box center [375, 178] width 79 height 26
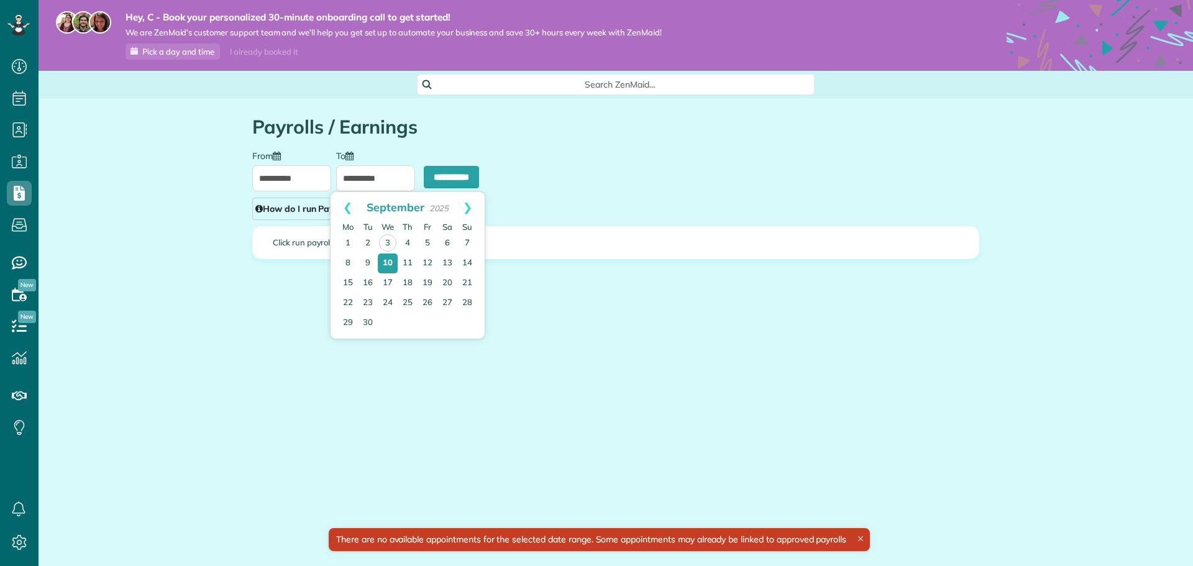
scroll to position [6, 6]
click at [208, 208] on div "**********" at bounding box center [616, 225] width 1155 height 254
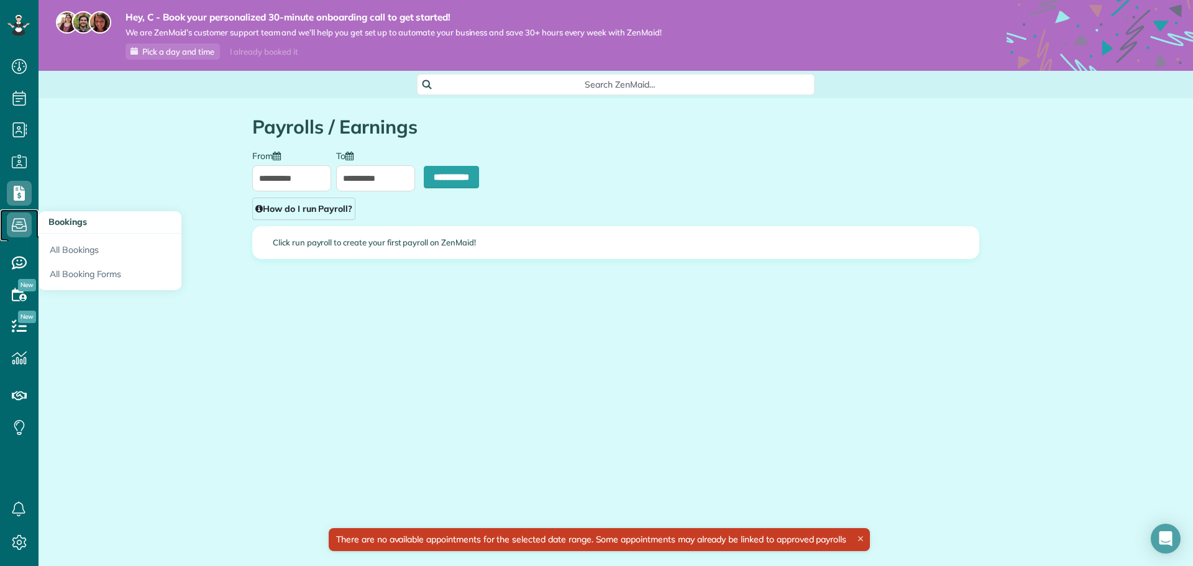
click at [22, 221] on icon at bounding box center [19, 225] width 25 height 25
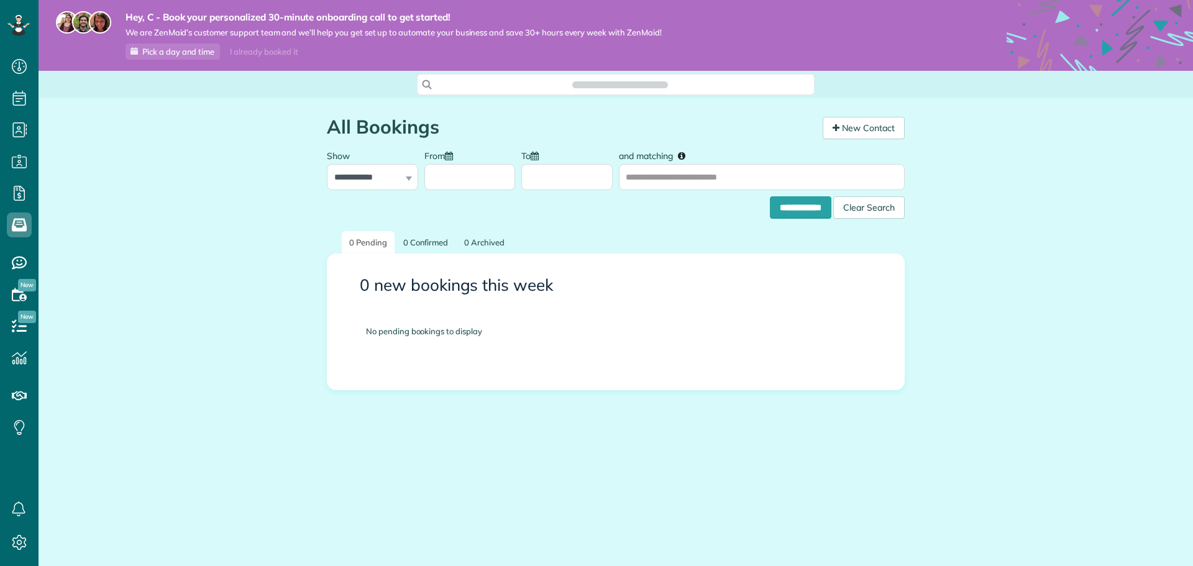
scroll to position [6, 6]
click at [847, 130] on link "New Contact" at bounding box center [864, 128] width 82 height 22
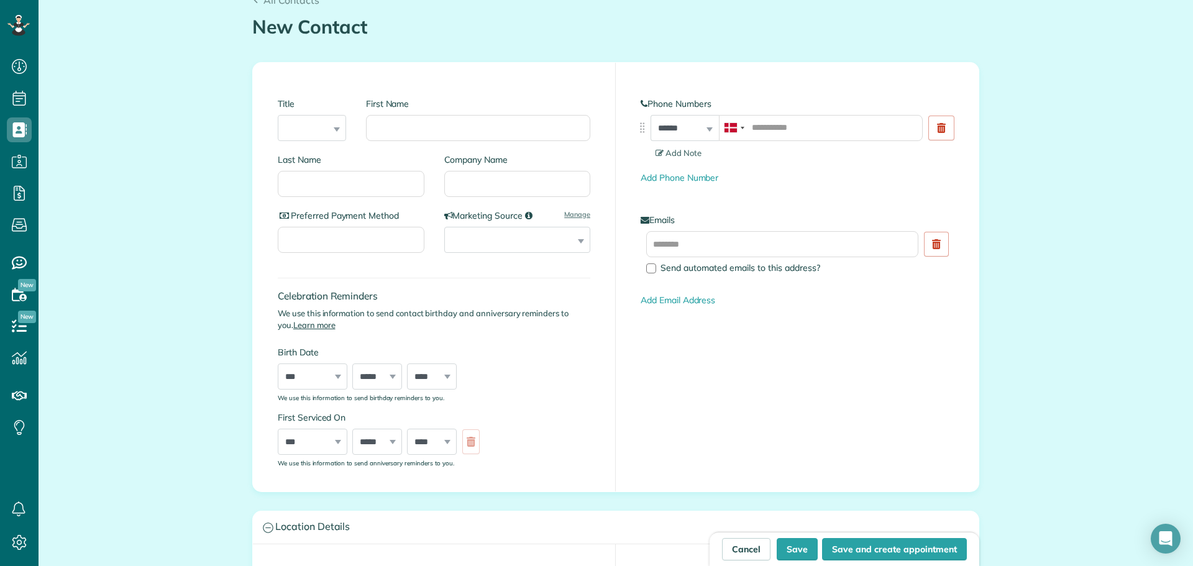
scroll to position [62, 0]
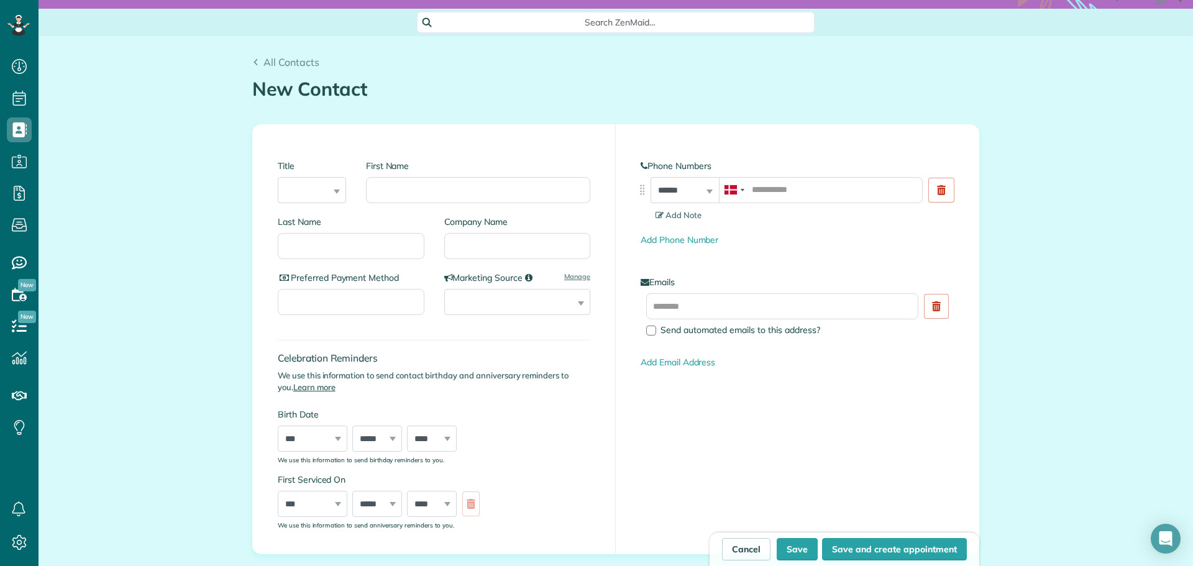
click at [383, 96] on h1 "New Contact" at bounding box center [615, 89] width 727 height 21
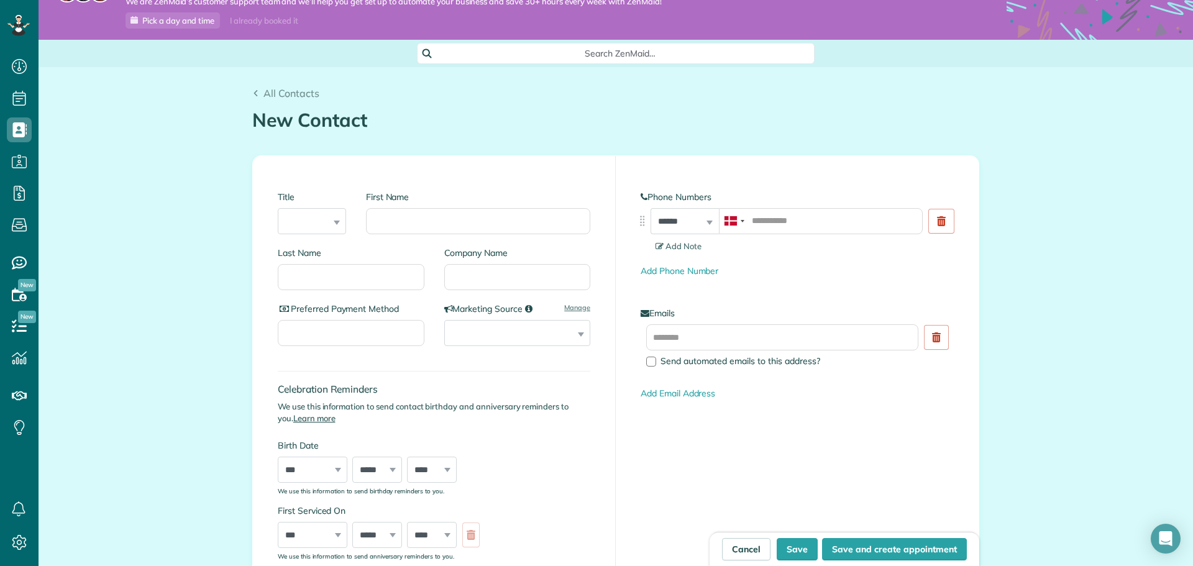
scroll to position [0, 0]
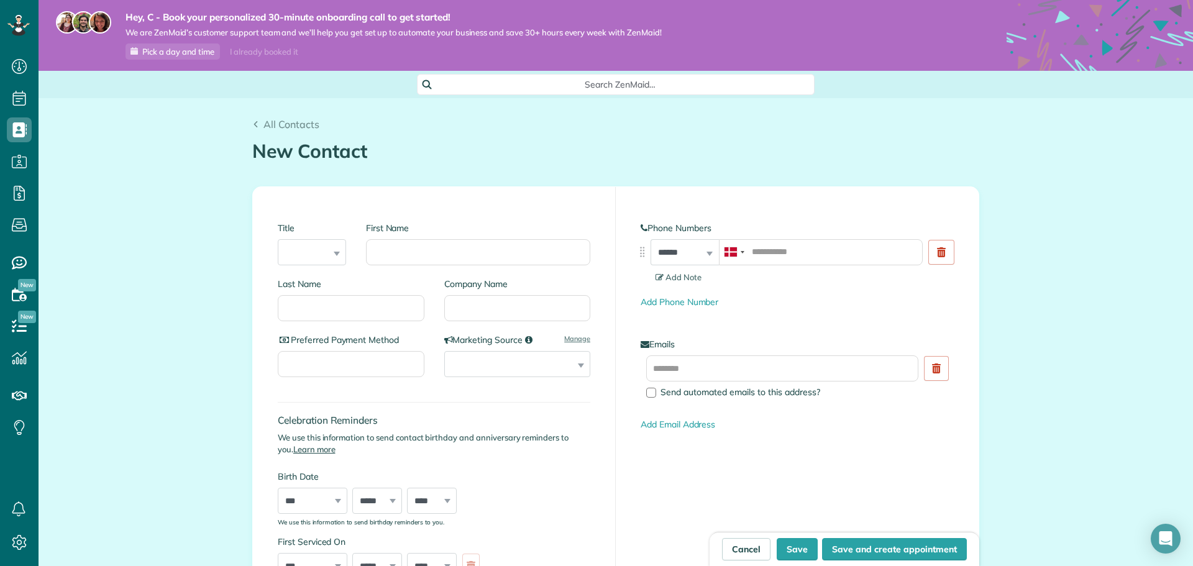
click at [261, 116] on div "All Contacts New Contact Creating a New Contact" at bounding box center [616, 132] width 746 height 69
click at [255, 121] on link "All Contacts" at bounding box center [285, 124] width 67 height 15
click at [280, 129] on span "All Contacts" at bounding box center [292, 124] width 56 height 12
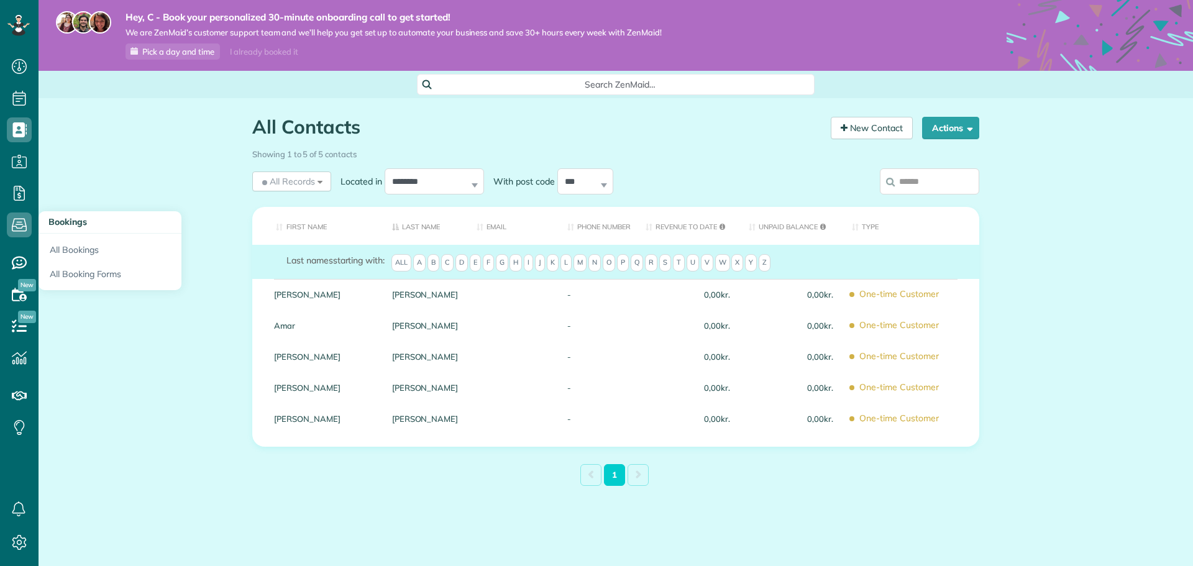
scroll to position [6, 6]
click at [19, 221] on icon at bounding box center [19, 225] width 25 height 25
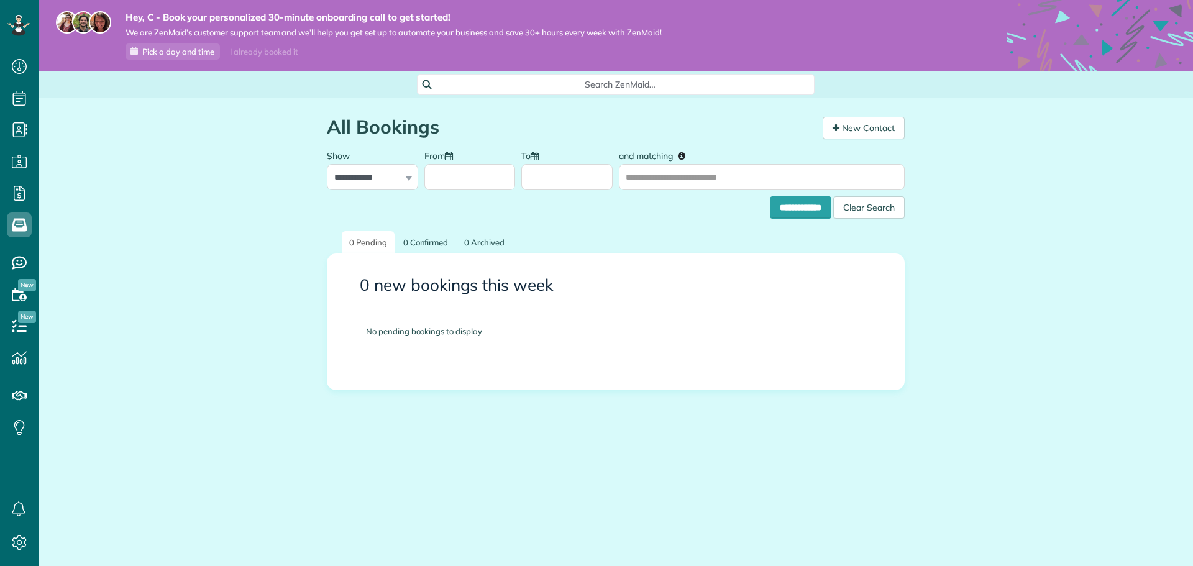
scroll to position [6, 6]
click at [868, 129] on link "New Contact" at bounding box center [864, 128] width 82 height 22
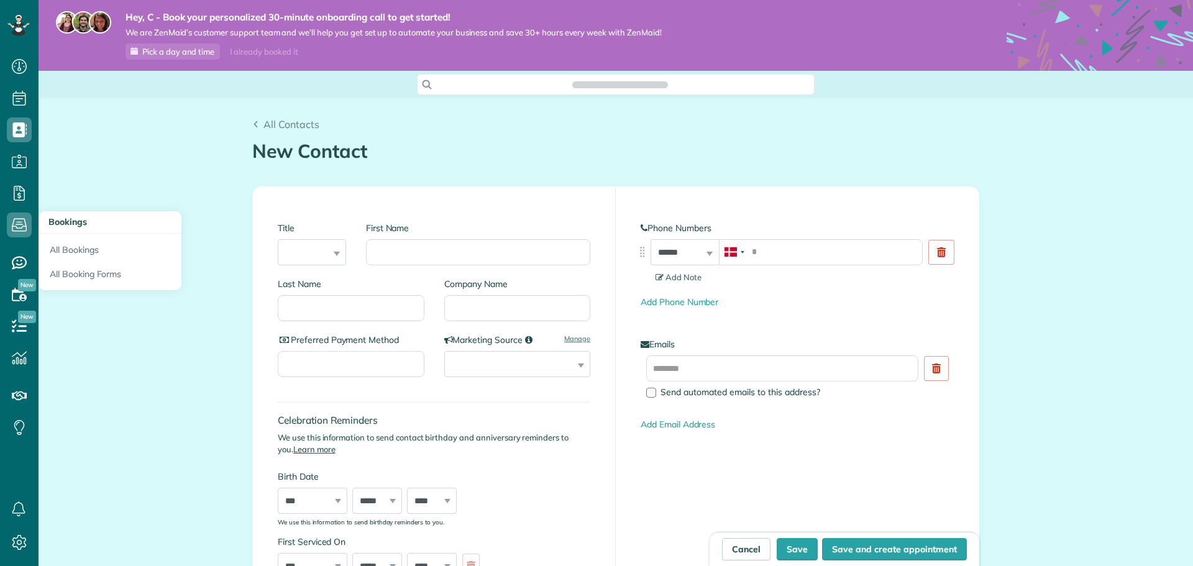
scroll to position [566, 39]
click at [23, 222] on icon at bounding box center [19, 225] width 25 height 25
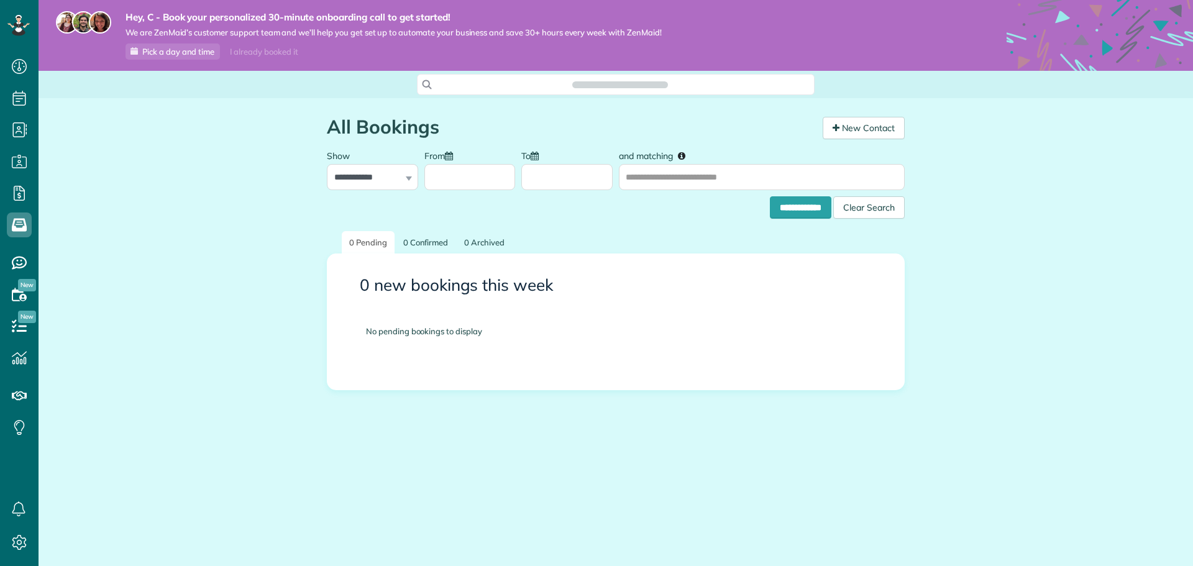
scroll to position [6, 6]
click at [285, 215] on div "**********" at bounding box center [616, 290] width 1155 height 385
click at [14, 257] on icon at bounding box center [19, 263] width 25 height 25
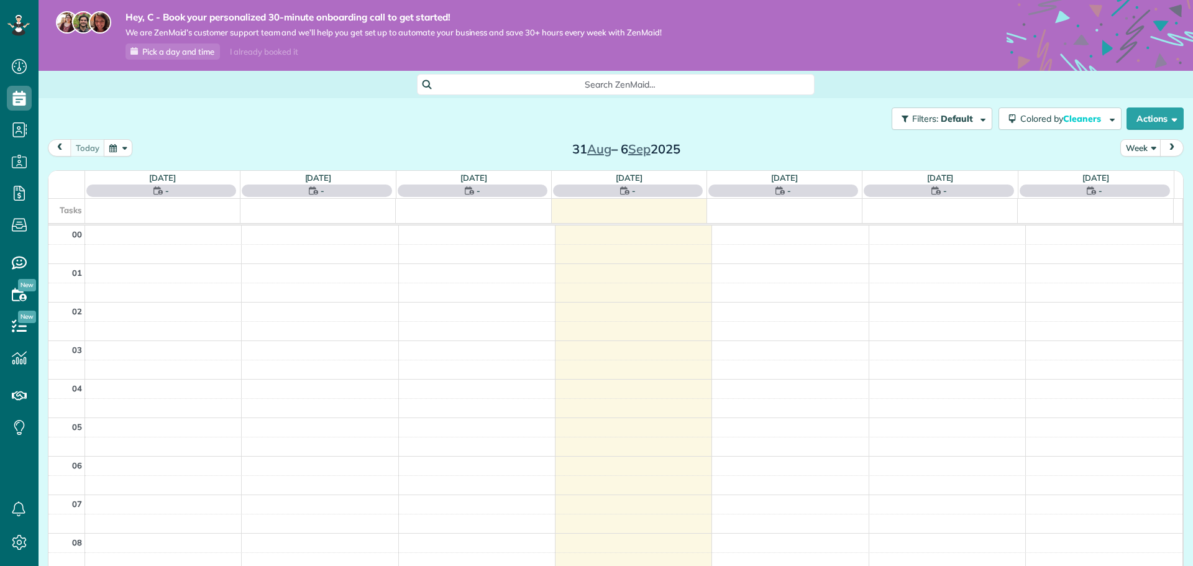
scroll to position [270, 0]
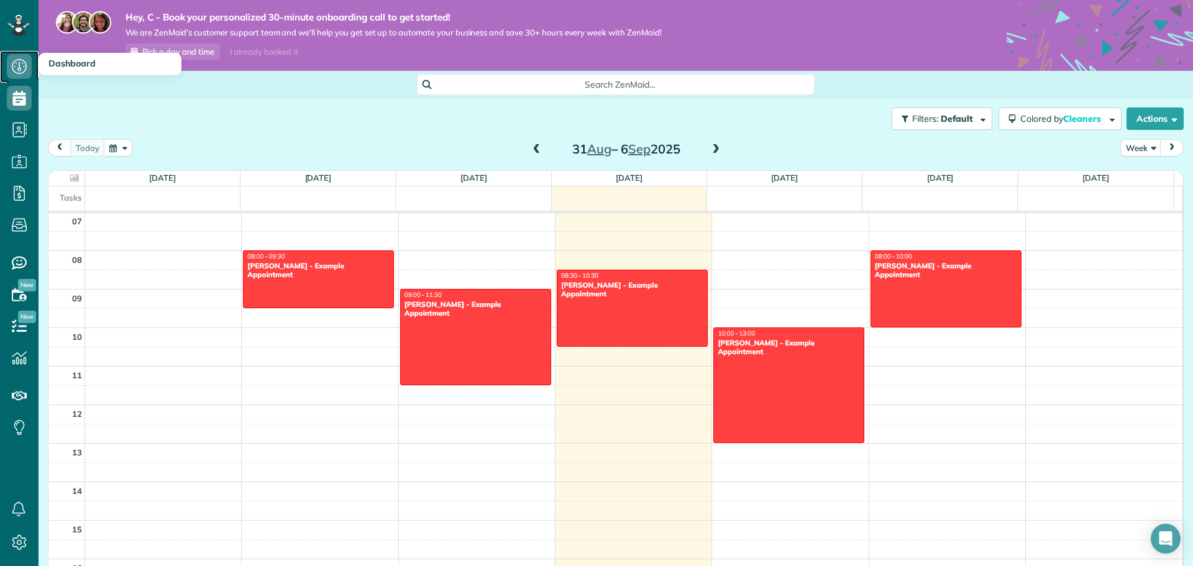
click at [12, 66] on use at bounding box center [19, 66] width 15 height 15
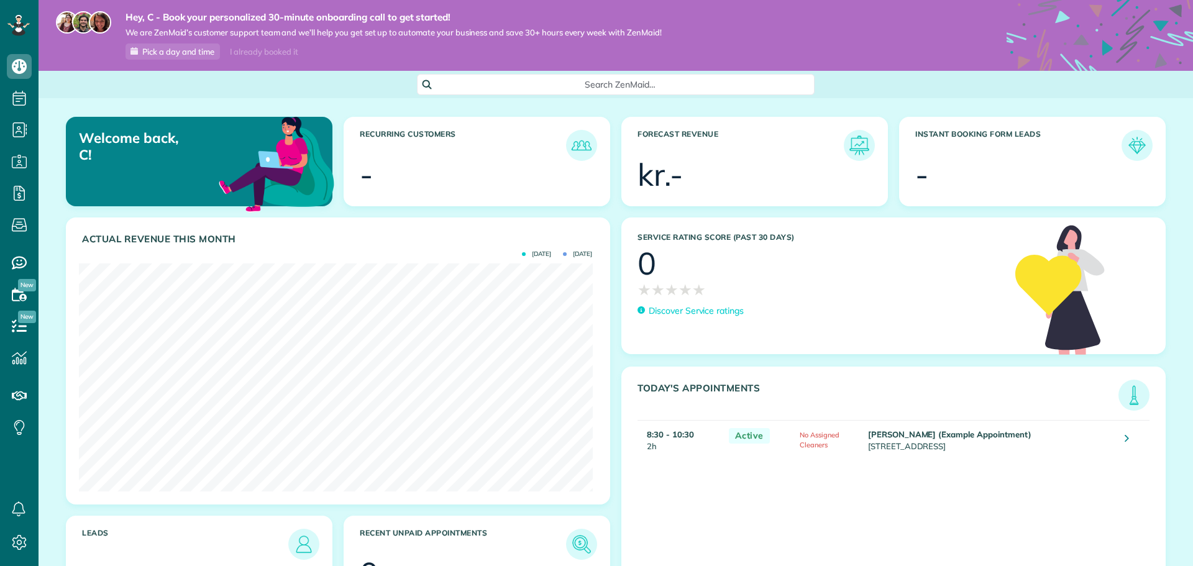
scroll to position [228, 513]
click at [551, 84] on span "Search ZenMaid…" at bounding box center [620, 84] width 378 height 12
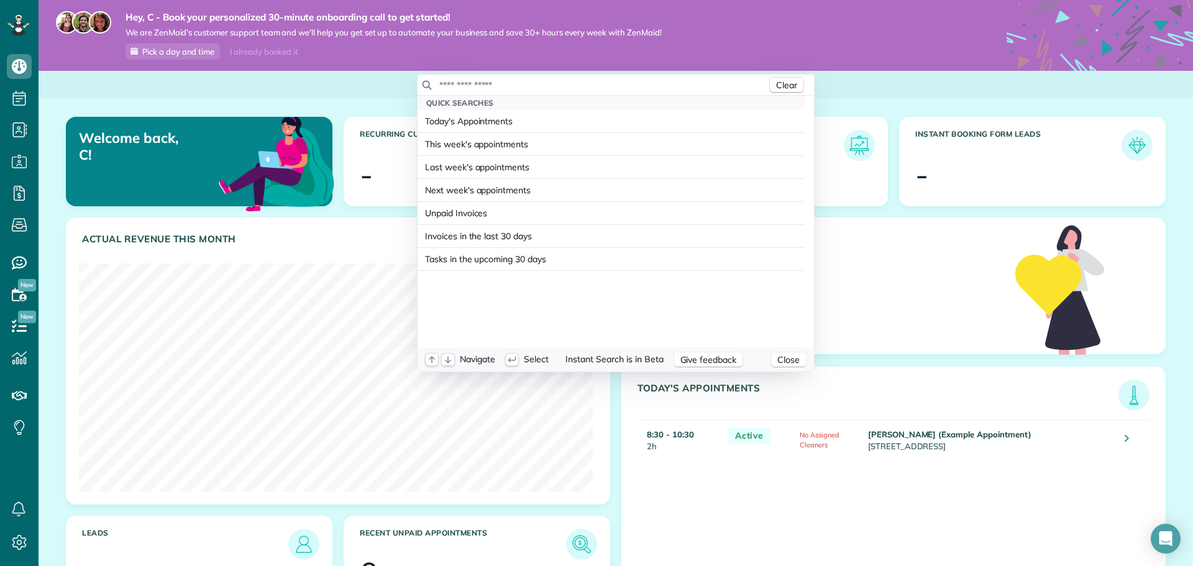
click at [302, 99] on html "Dashboard Scheduling Calendar View List View Dispatch View - Weekly scheduling …" at bounding box center [596, 283] width 1193 height 566
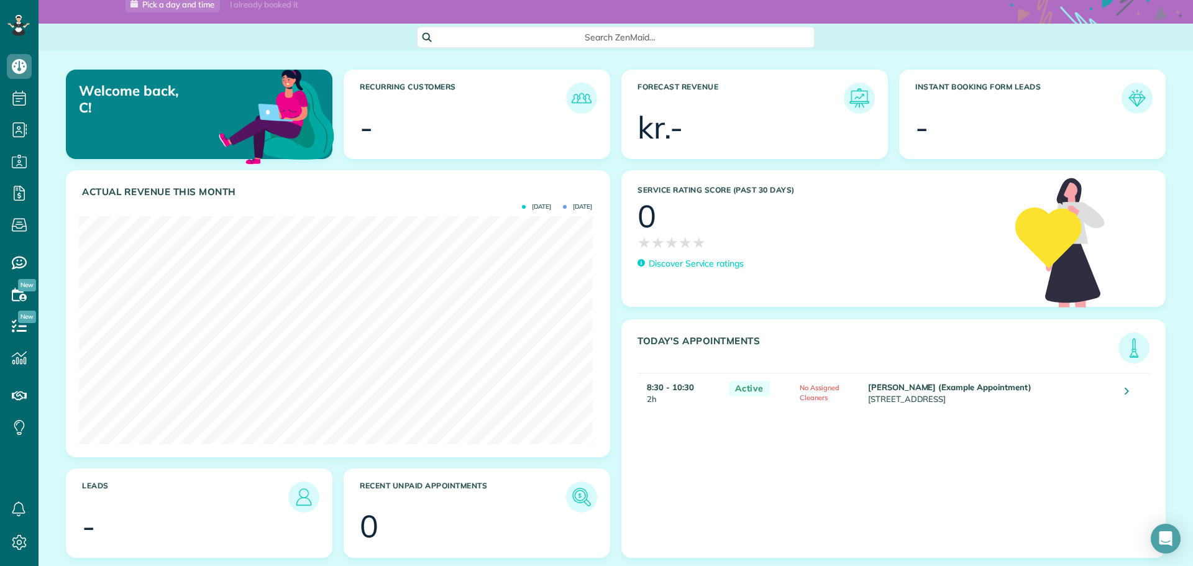
scroll to position [53, 0]
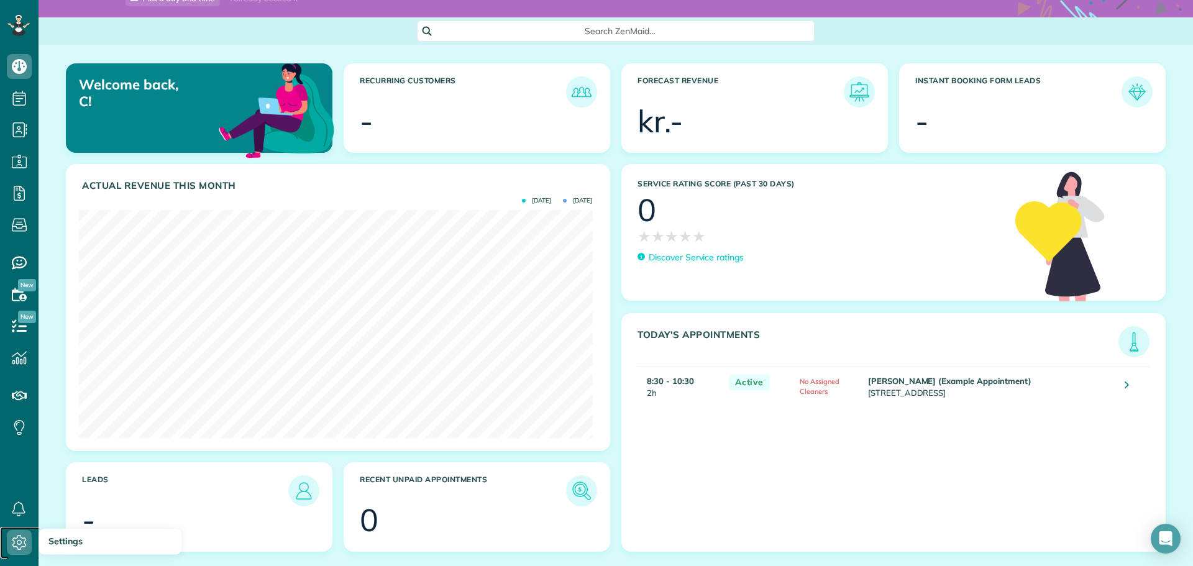
click at [18, 545] on icon at bounding box center [19, 542] width 25 height 25
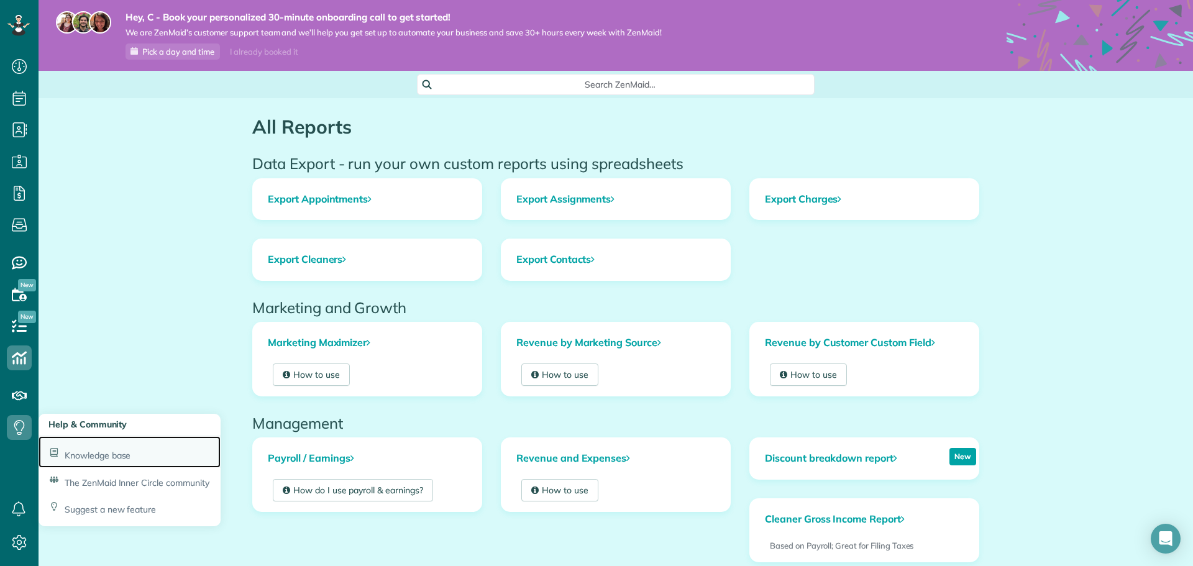
click at [80, 457] on span "Knowledge base" at bounding box center [98, 455] width 66 height 11
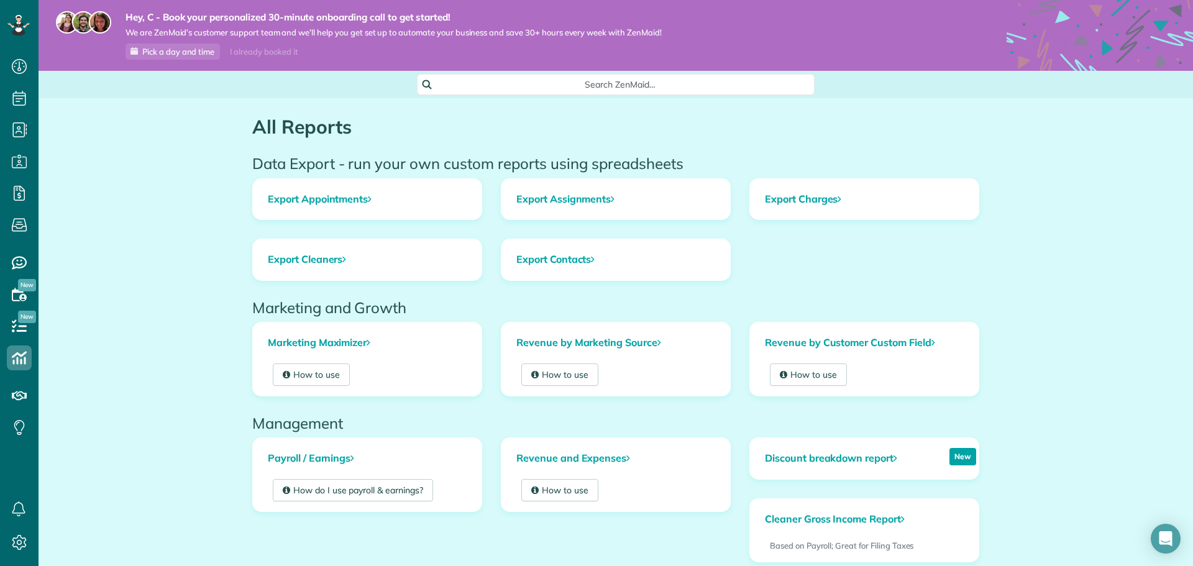
click at [143, 311] on div "All Reports Data Export - run your own custom reports using spreadsheets Export…" at bounding box center [616, 512] width 1155 height 829
click at [140, 336] on div "All Reports Data Export - run your own custom reports using spreadsheets Export…" at bounding box center [616, 512] width 1155 height 829
click at [142, 311] on div "All Reports Data Export - run your own custom reports using spreadsheets Export…" at bounding box center [616, 512] width 1155 height 829
click at [150, 312] on div "All Reports Data Export - run your own custom reports using spreadsheets Export…" at bounding box center [616, 512] width 1155 height 829
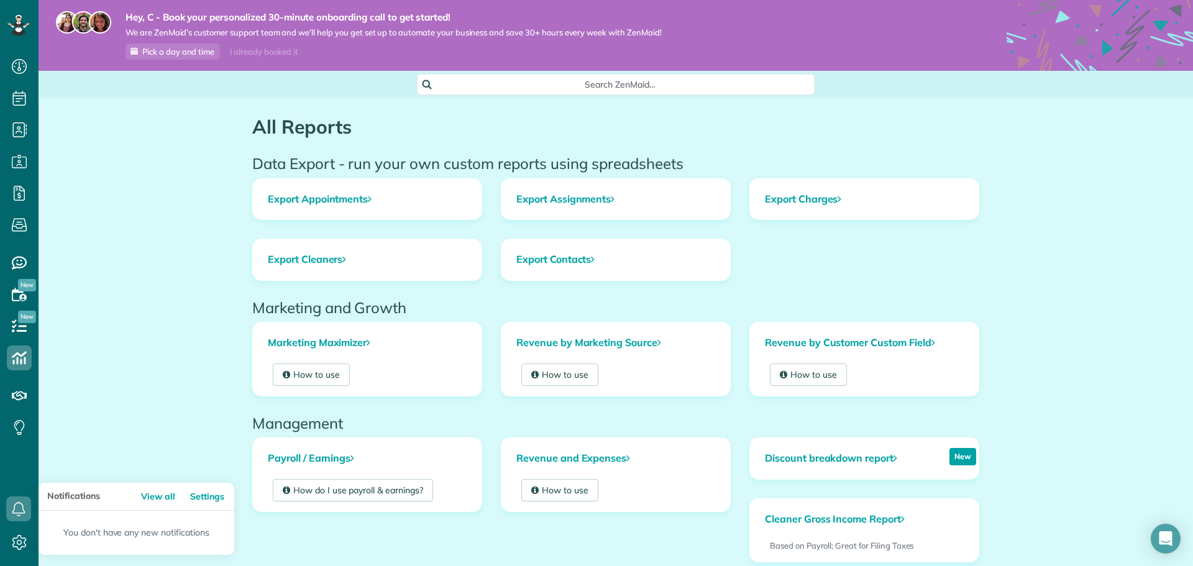
click at [112, 391] on div "All Reports Data Export - run your own custom reports using spreadsheets Export…" at bounding box center [616, 512] width 1155 height 829
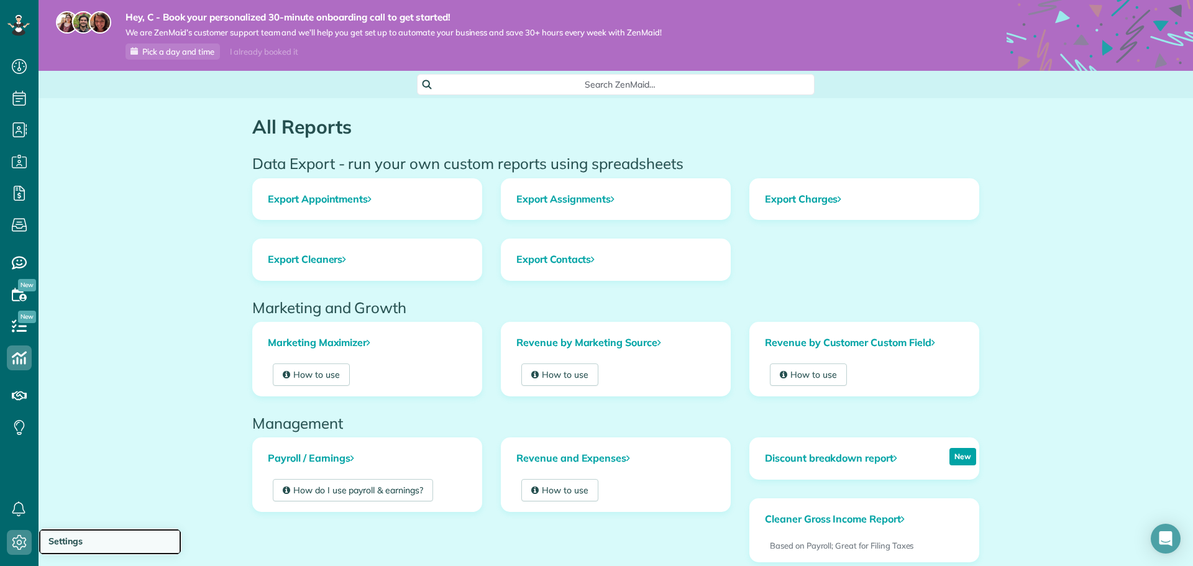
click at [52, 536] on span "Settings" at bounding box center [65, 541] width 34 height 11
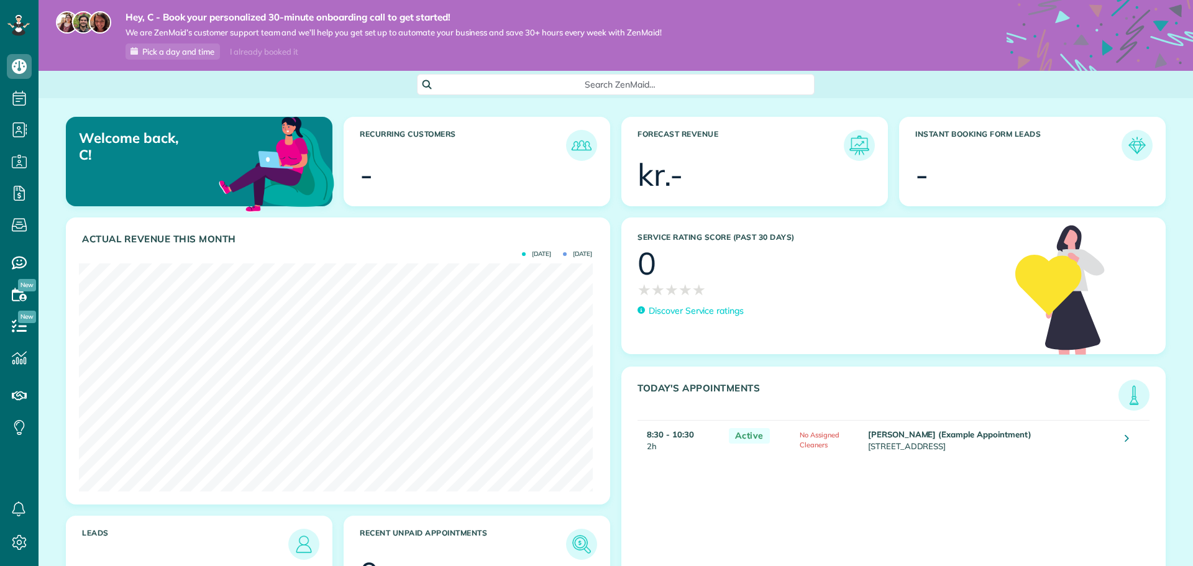
scroll to position [228, 513]
click at [354, 104] on div "Welcome back, C! Recurring Customers - Forecast Revenue kr.- Instant Booking Fo…" at bounding box center [616, 358] width 1155 height 521
click at [377, 99] on div "Welcome back, C! Recurring Customers - Forecast Revenue kr.- Instant Booking Fo…" at bounding box center [616, 358] width 1155 height 521
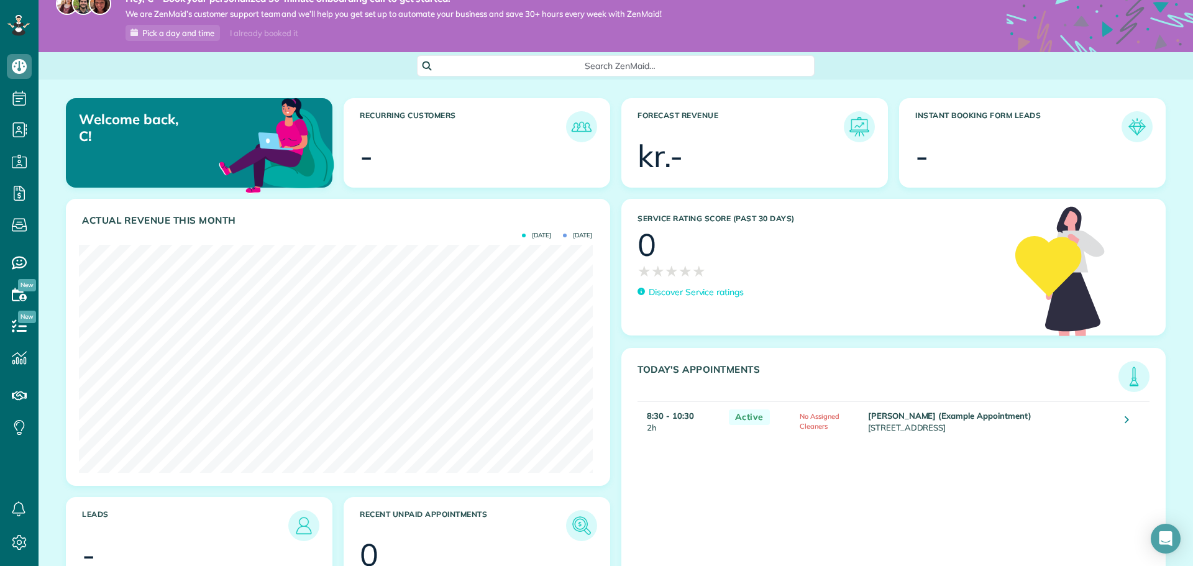
scroll to position [0, 0]
